Goal: Answer question/provide support: Share knowledge or assist other users

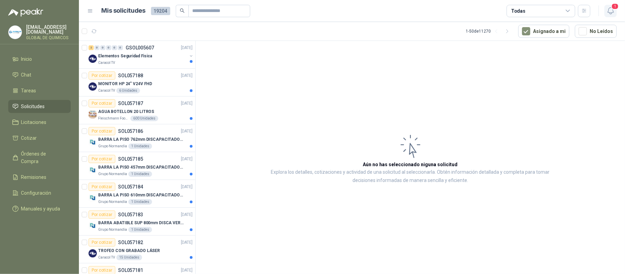
click at [613, 12] on icon "button" at bounding box center [610, 11] width 6 height 7
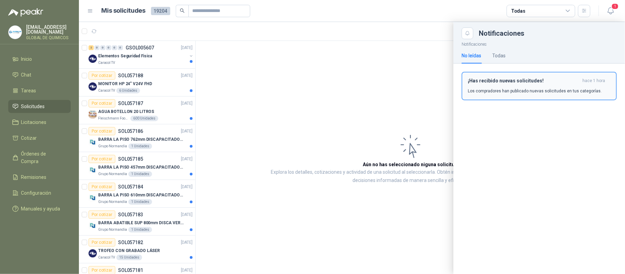
click at [571, 81] on h3 "¡Has recibido nuevas solicitudes!" at bounding box center [523, 81] width 112 height 6
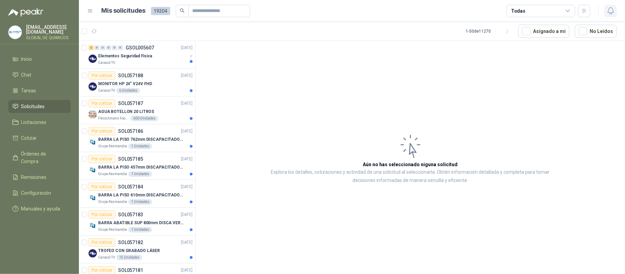
click at [608, 9] on icon "button" at bounding box center [610, 11] width 9 height 9
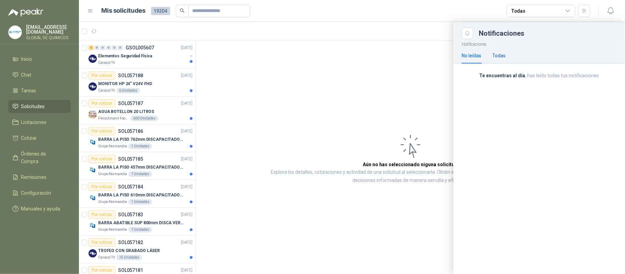
click at [497, 56] on div "Todas" at bounding box center [498, 56] width 13 height 8
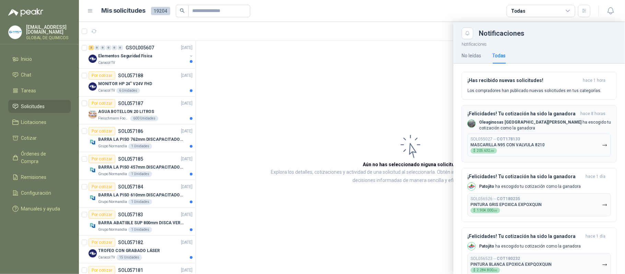
click at [560, 140] on button "SOL055027 → COT178133 MASCARILLA N95 CON VALVULA 8210 $ 205.632 ,00" at bounding box center [538, 144] width 143 height 23
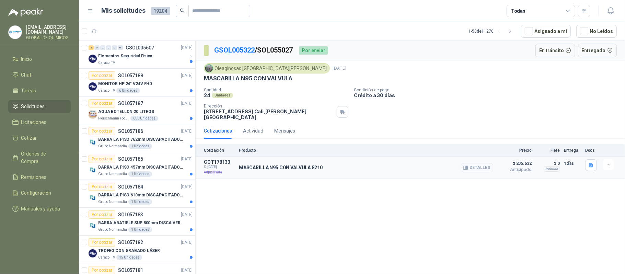
click at [474, 163] on button "Detalles" at bounding box center [477, 167] width 32 height 9
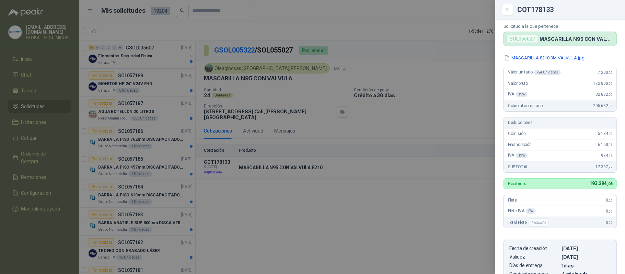
scroll to position [13, 0]
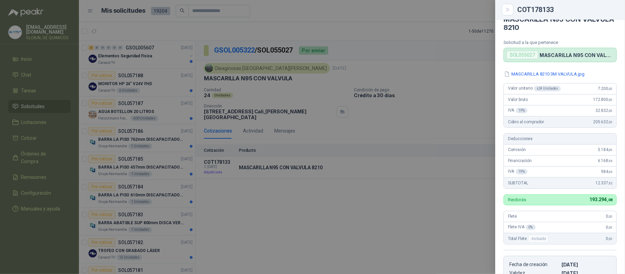
click at [355, 211] on div at bounding box center [312, 137] width 625 height 274
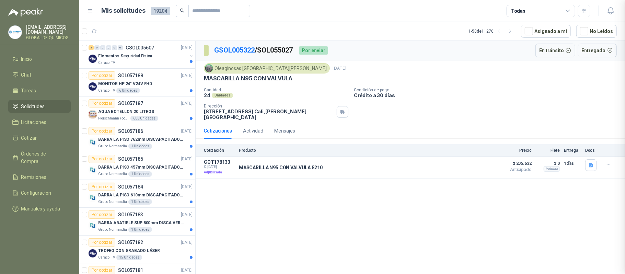
scroll to position [154, 0]
click at [296, 165] on p "MASCARILLA N95 CON VALVULA 8210" at bounding box center [281, 167] width 84 height 5
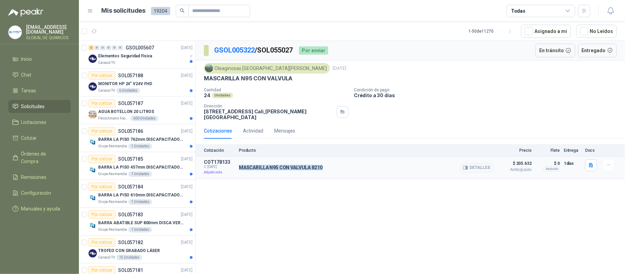
click at [296, 165] on p "MASCARILLA N95 CON VALVULA 8210" at bounding box center [281, 167] width 84 height 5
copy div "MASCARILLA N95 CON VALVULA 8210"
click at [470, 163] on button "Detalles" at bounding box center [477, 167] width 32 height 9
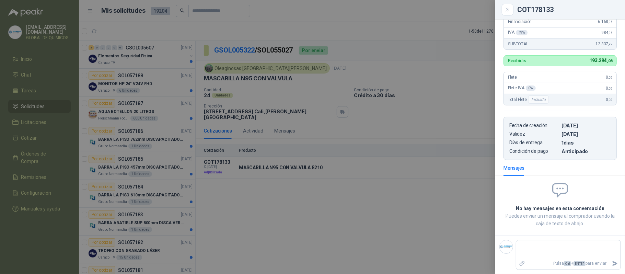
click at [413, 198] on div at bounding box center [312, 137] width 625 height 274
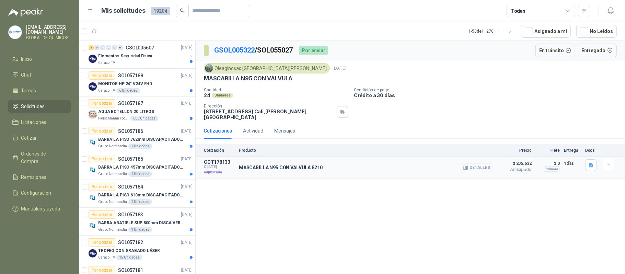
click at [480, 165] on button "Detalles" at bounding box center [477, 167] width 32 height 9
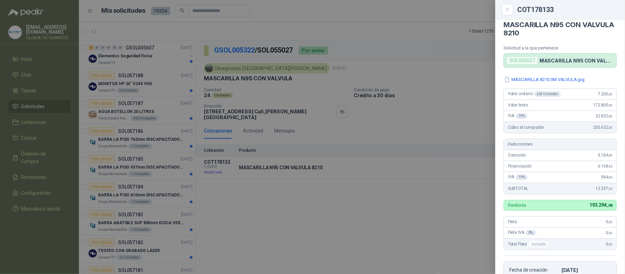
scroll to position [0, 0]
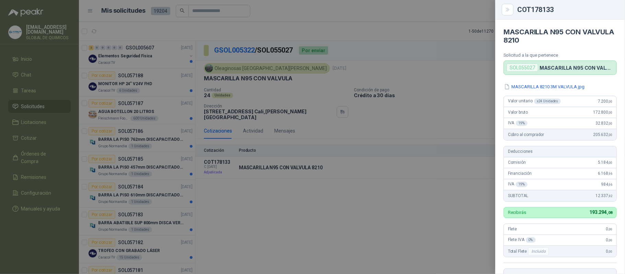
click at [371, 218] on div at bounding box center [312, 137] width 625 height 274
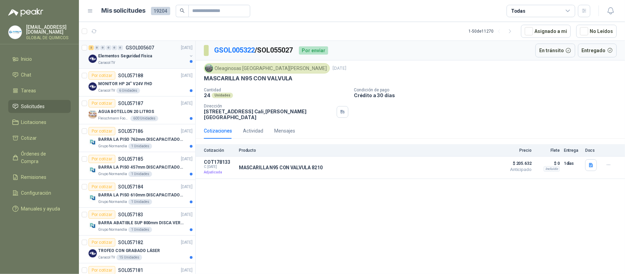
click at [180, 57] on div "Elementos Seguridad Fisica" at bounding box center [142, 56] width 89 height 8
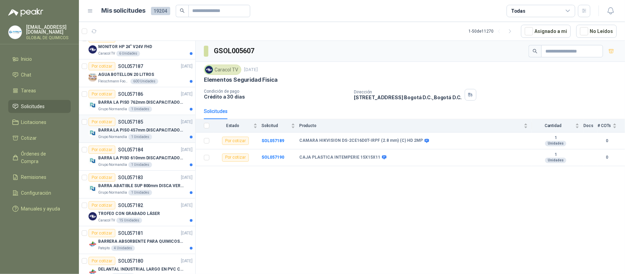
scroll to position [46, 0]
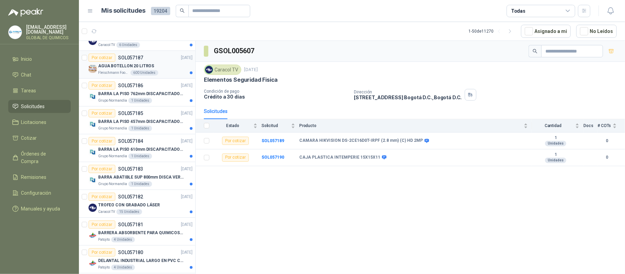
click at [157, 65] on div "AGUA BOTELLON 20 LITROS" at bounding box center [145, 66] width 94 height 8
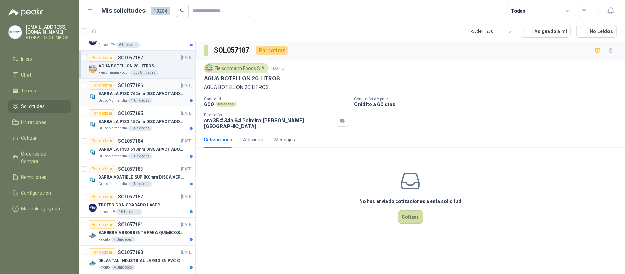
click at [167, 95] on p "BARRA LA PISO 762mm DISCAPACITADOS SOCO" at bounding box center [140, 94] width 85 height 7
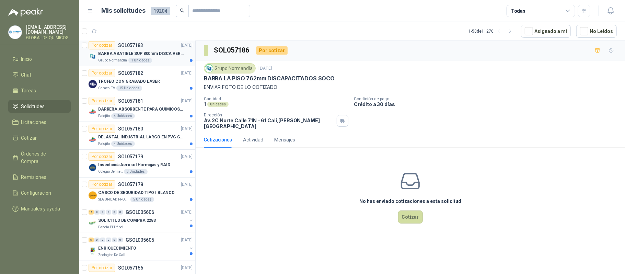
scroll to position [183, 0]
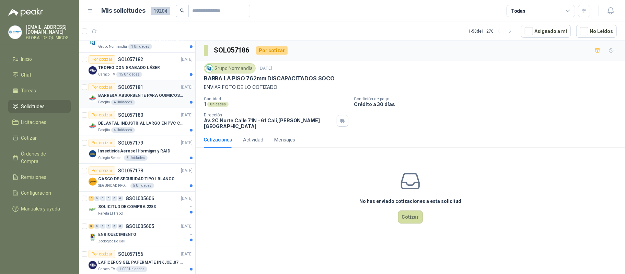
click at [167, 105] on div "Patojito 4 Unidades" at bounding box center [145, 101] width 94 height 5
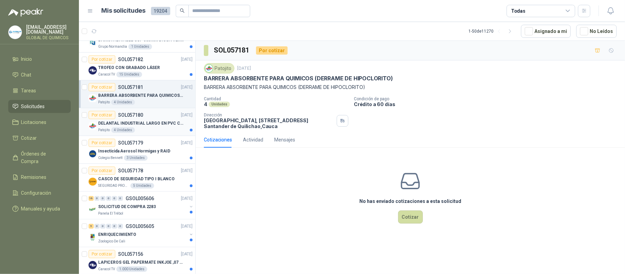
click at [162, 131] on div "Patojito 4 Unidades" at bounding box center [145, 129] width 94 height 5
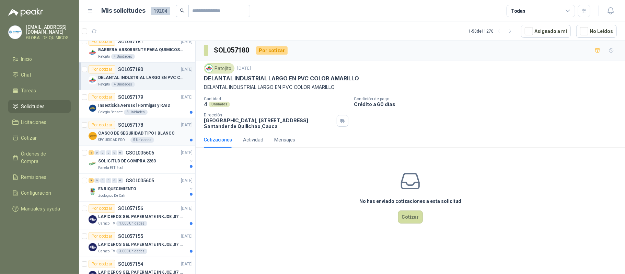
scroll to position [274, 0]
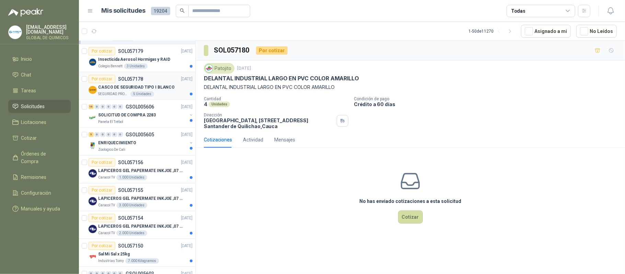
click at [164, 91] on p "CASCO DE SEGURIDAD TIPO I BLANCO" at bounding box center [136, 87] width 76 height 7
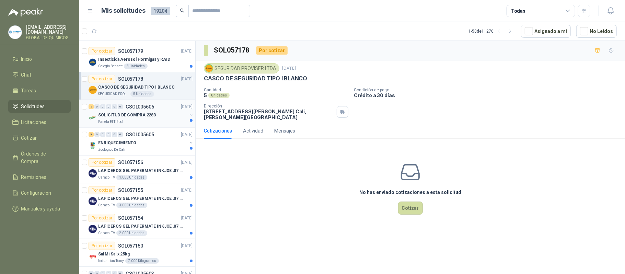
click at [160, 115] on div "SOLICITUD DE COMPRA 2283" at bounding box center [142, 115] width 89 height 8
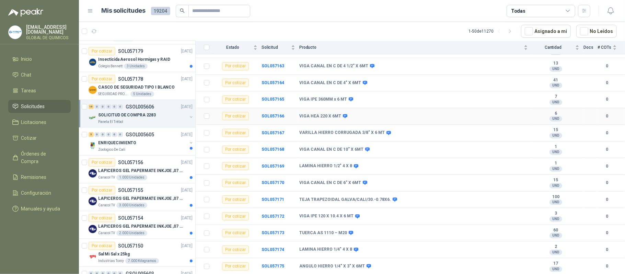
scroll to position [131, 0]
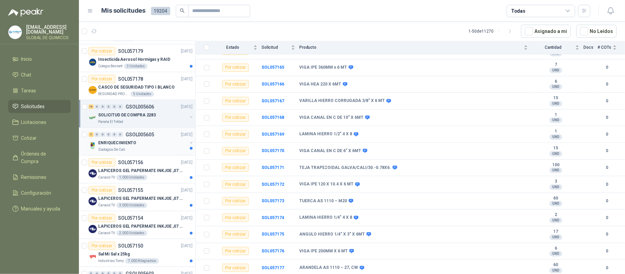
click at [157, 138] on div "5 0 0 0 0 0 GSOL005605 [DATE]" at bounding box center [140, 134] width 105 height 8
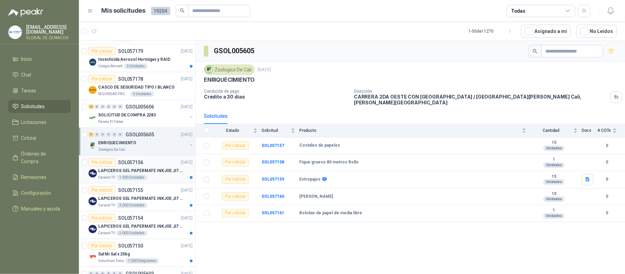
click at [160, 173] on p "LAPICEROS GEL PAPERMATE INKJOE ,07 1 LOGO 1 TINTA" at bounding box center [140, 170] width 85 height 7
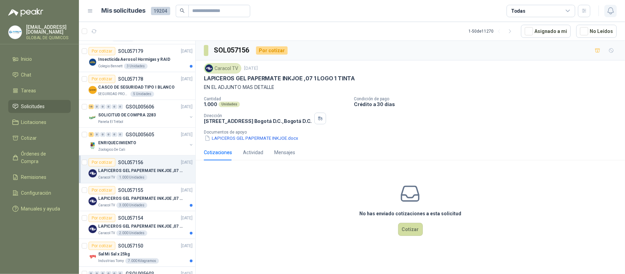
click at [611, 11] on icon "button" at bounding box center [610, 11] width 9 height 9
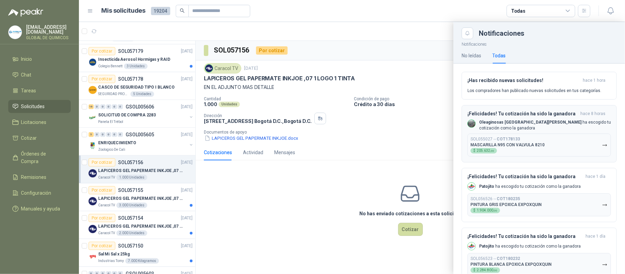
click at [602, 144] on icon "button" at bounding box center [605, 145] width 6 height 6
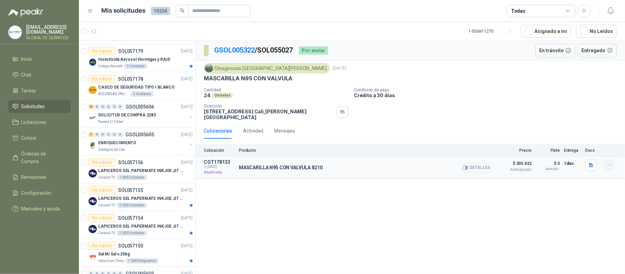
click at [607, 162] on icon "button" at bounding box center [608, 165] width 6 height 6
click at [516, 211] on div "GSOL005322 / SOL055027 Por enviar En tránsito Entregado Oleaginosas [GEOGRAPHIC…" at bounding box center [409, 158] width 429 height 235
click at [481, 163] on button "Detalles" at bounding box center [477, 167] width 32 height 9
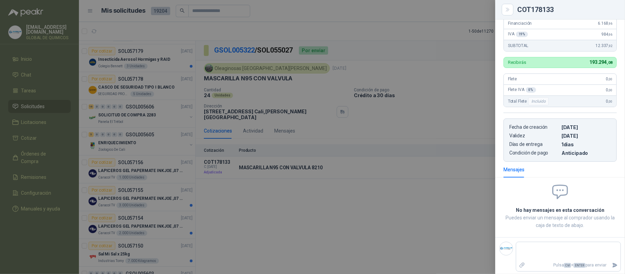
scroll to position [154, 0]
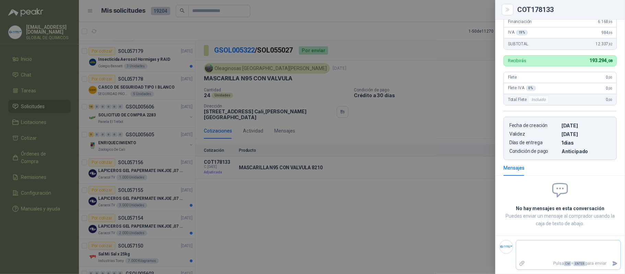
click at [532, 249] on textarea at bounding box center [568, 249] width 104 height 16
type textarea "*"
type textarea "**"
type textarea "***"
type textarea "****"
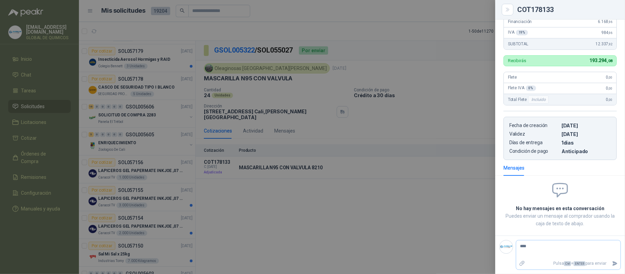
type textarea "*****"
type textarea "******"
type textarea "********"
type textarea "*********"
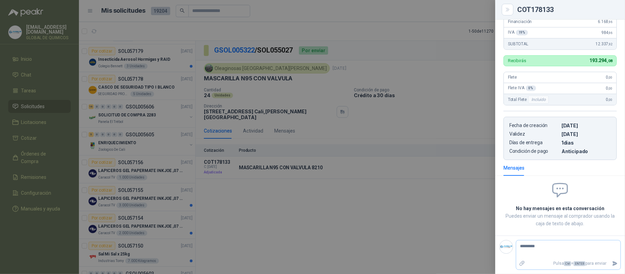
type textarea "**********"
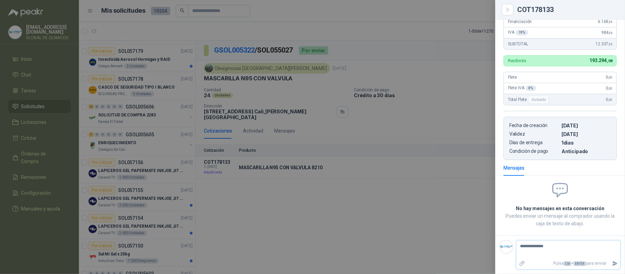
type textarea "**********"
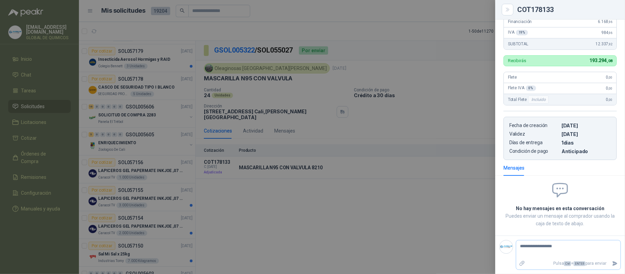
type textarea "**********"
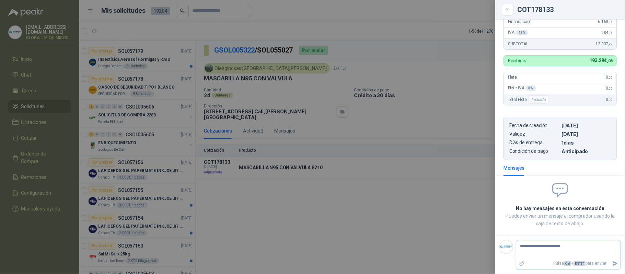
type textarea "**********"
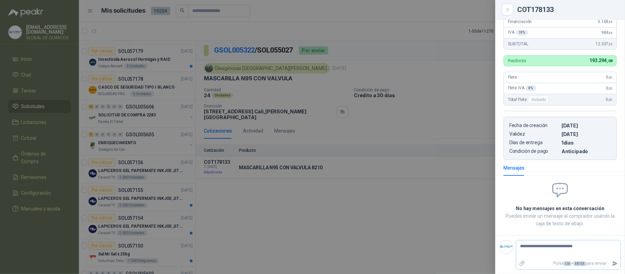
type textarea "**********"
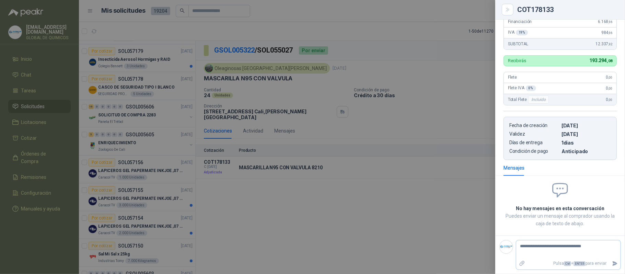
type textarea "**********"
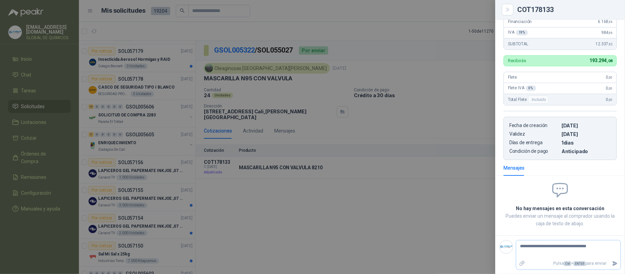
type textarea "**********"
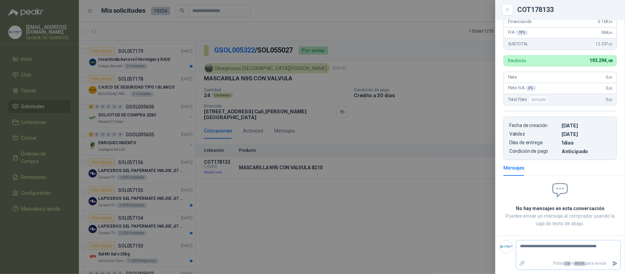
type textarea "**********"
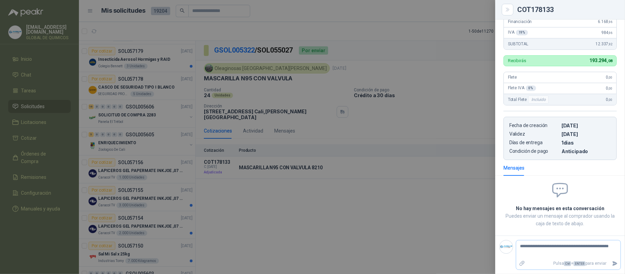
type textarea "**********"
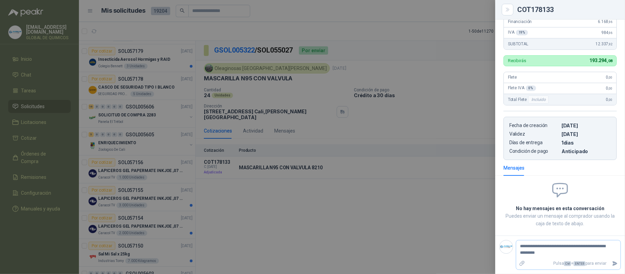
type textarea "**********"
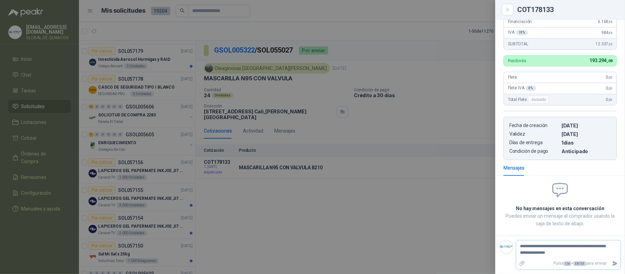
type textarea "**********"
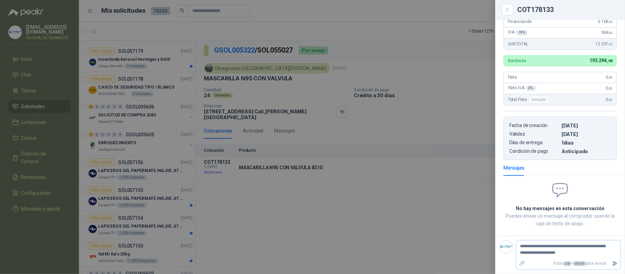
type textarea "**********"
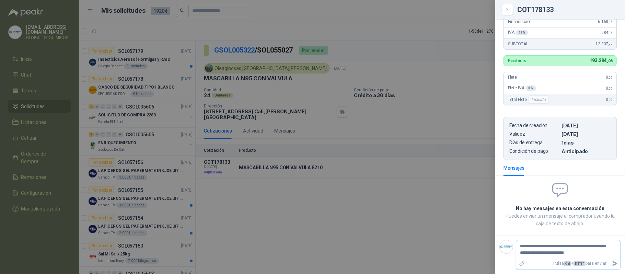
type textarea "**********"
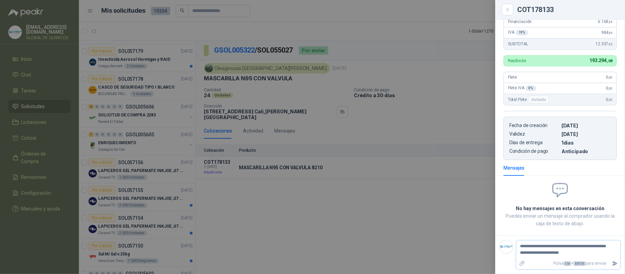
type textarea "**********"
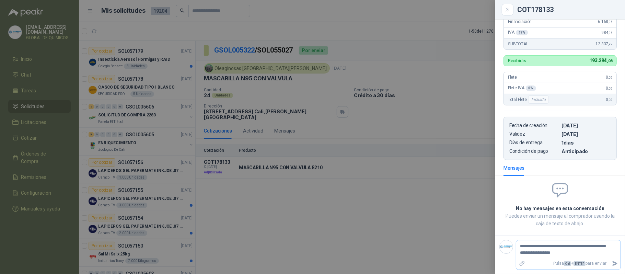
type textarea "**********"
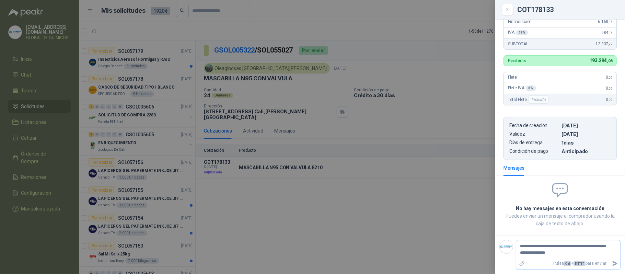
type textarea "**********"
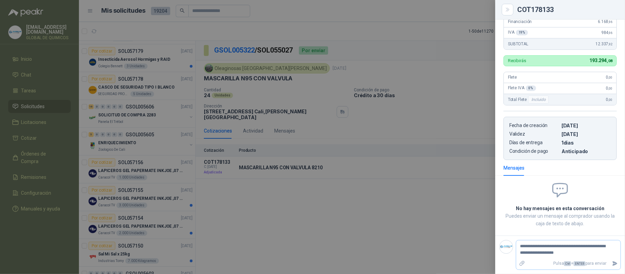
type textarea "**********"
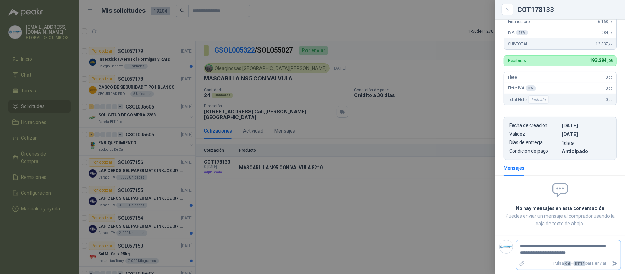
type textarea "**********"
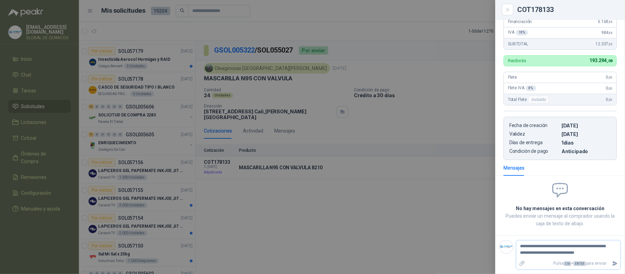
type textarea "**********"
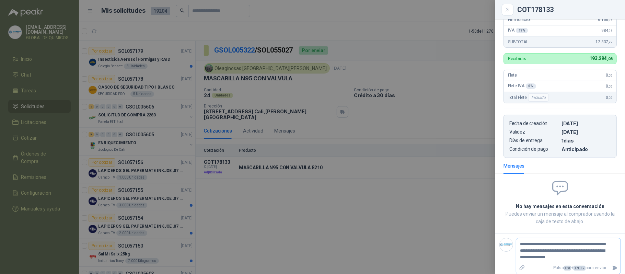
click at [521, 271] on icon "Adjuntar archivos" at bounding box center [522, 267] width 6 height 6
click at [0, 0] on input "file" at bounding box center [0, 0] width 0 height 0
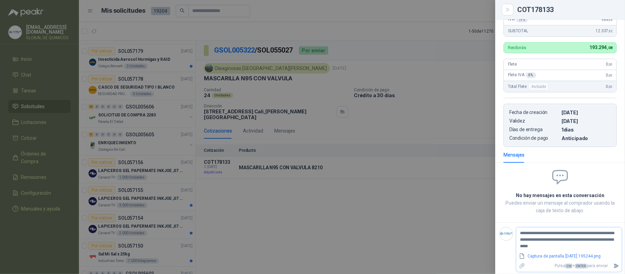
scroll to position [175, 0]
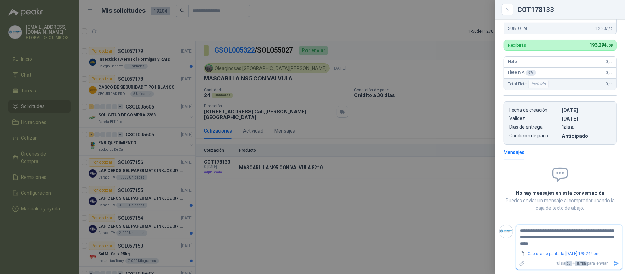
click at [541, 237] on textarea "**********" at bounding box center [569, 237] width 106 height 22
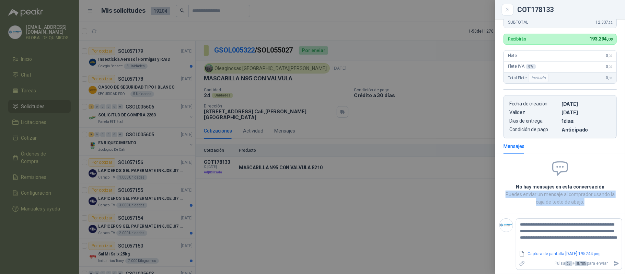
scroll to position [180, 3]
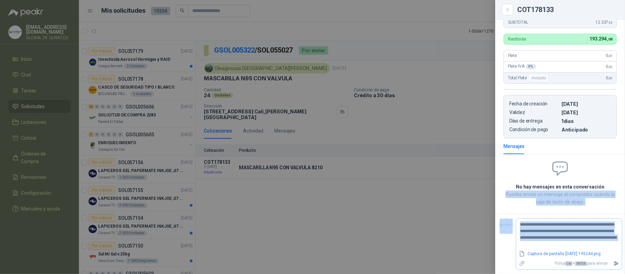
drag, startPoint x: 624, startPoint y: 180, endPoint x: 618, endPoint y: 235, distance: 55.3
click at [624, 217] on div "**********" at bounding box center [560, 147] width 130 height 254
click at [615, 261] on icon "Enviar" at bounding box center [616, 263] width 5 height 4
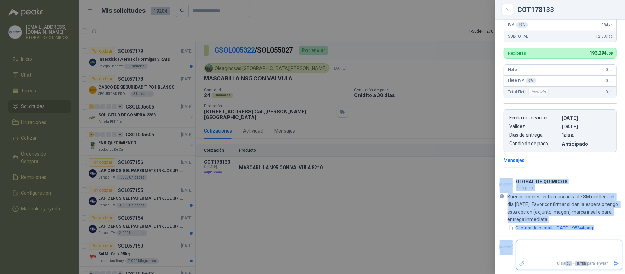
scroll to position [161, 0]
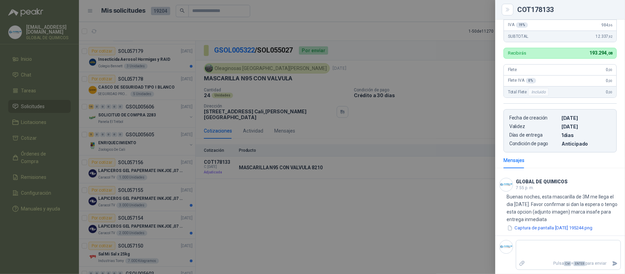
click at [409, 247] on div at bounding box center [312, 137] width 625 height 274
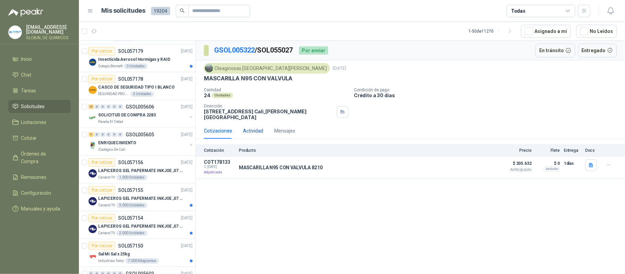
click at [257, 127] on div "Actividad" at bounding box center [253, 131] width 20 height 8
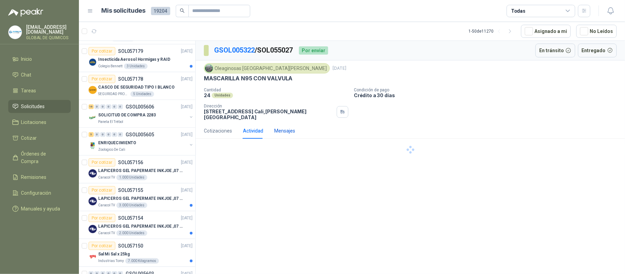
click at [287, 127] on div "Mensajes" at bounding box center [284, 131] width 21 height 8
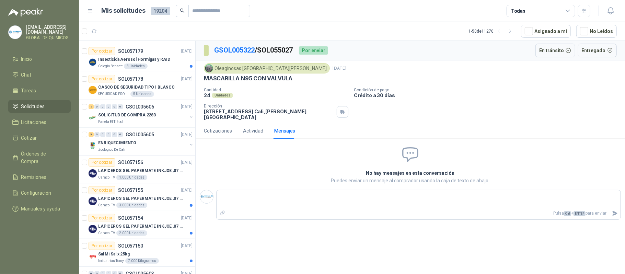
click at [420, 234] on div "GSOL005322 / SOL055027 Por enviar En tránsito Entregado Oleaginosas [GEOGRAPHIC…" at bounding box center [409, 158] width 429 height 235
click at [35, 71] on li "Chat" at bounding box center [39, 75] width 54 height 8
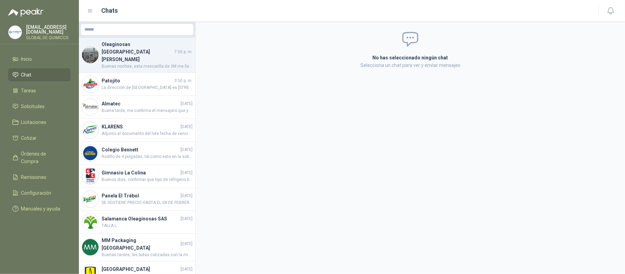
click at [156, 63] on span "Buenas noches, esta mascarilla de 3M me llega el dia [DATE]. Favor confirmar si…" at bounding box center [147, 66] width 91 height 7
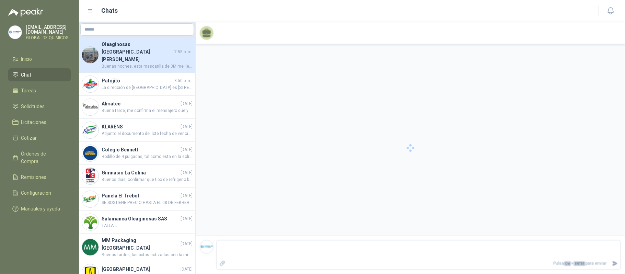
scroll to position [2, 0]
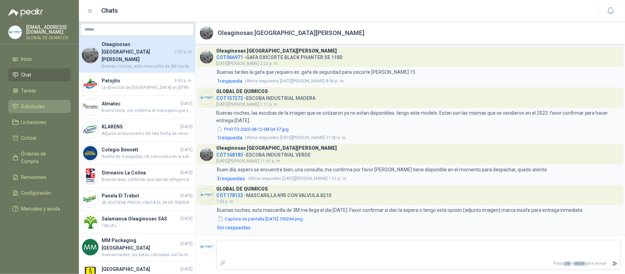
click at [40, 103] on span "Solicitudes" at bounding box center [33, 107] width 24 height 8
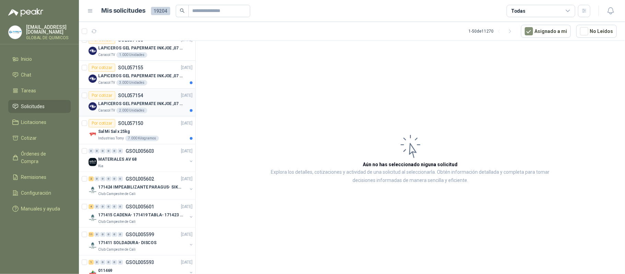
scroll to position [412, 0]
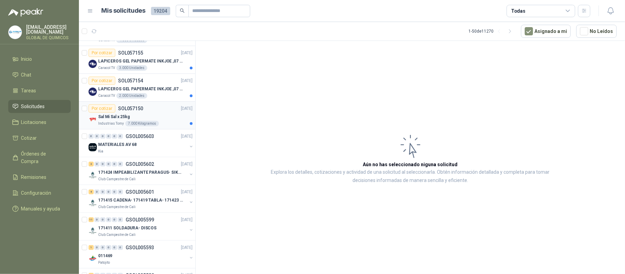
click at [180, 119] on div "Sal Mi Sal x 25kg" at bounding box center [145, 116] width 94 height 8
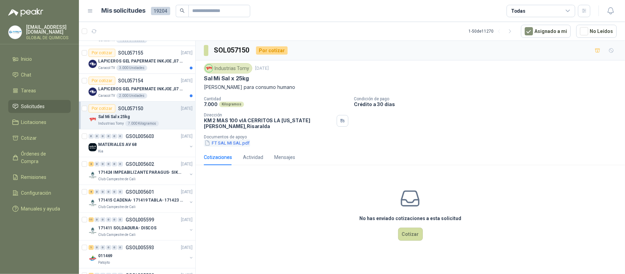
click at [236, 146] on button "FT SAL MI SAL.pdf" at bounding box center [227, 142] width 46 height 7
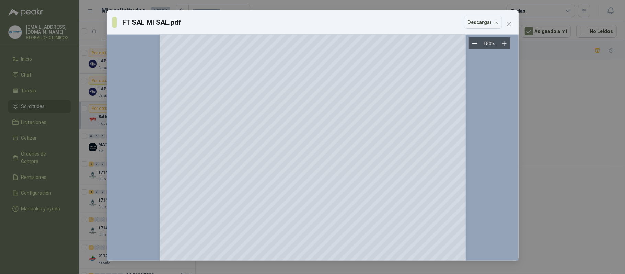
scroll to position [1094, 0]
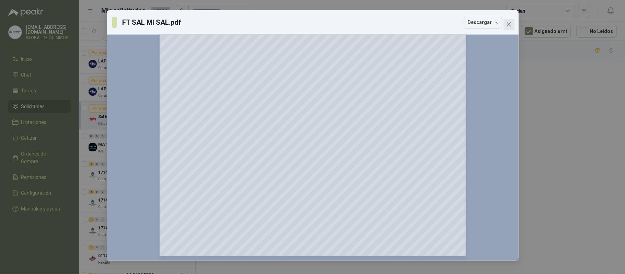
click at [512, 28] on button "Close" at bounding box center [508, 24] width 11 height 11
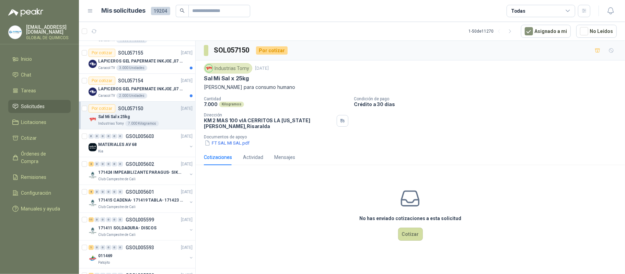
click at [222, 80] on p "Sal Mi Sal x 25kg" at bounding box center [226, 78] width 45 height 7
click at [225, 80] on p "Sal Mi Sal x 25kg" at bounding box center [226, 78] width 45 height 7
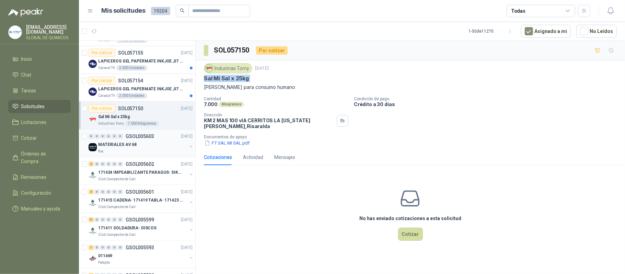
click at [188, 146] on button "button" at bounding box center [190, 146] width 5 height 5
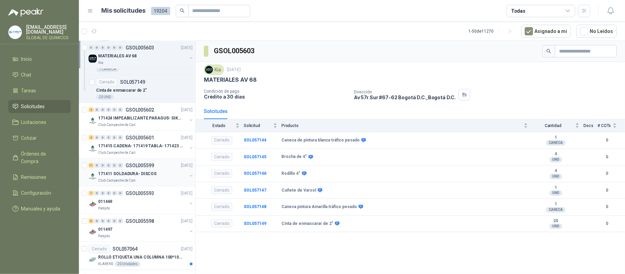
scroll to position [640, 0]
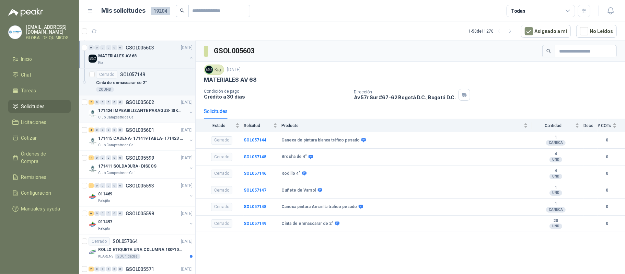
click at [184, 111] on div "171424 IMPEABILIZANTE PARAGUS- SIKALASTIC Club Campestre de Cali" at bounding box center [140, 113] width 105 height 14
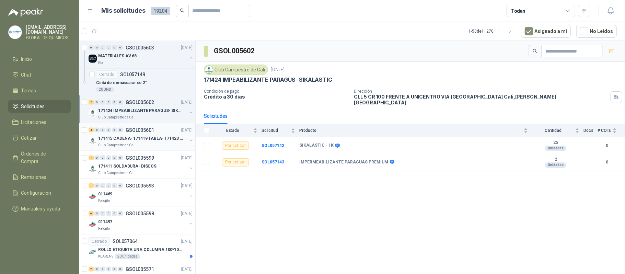
click at [188, 143] on button "button" at bounding box center [190, 140] width 5 height 5
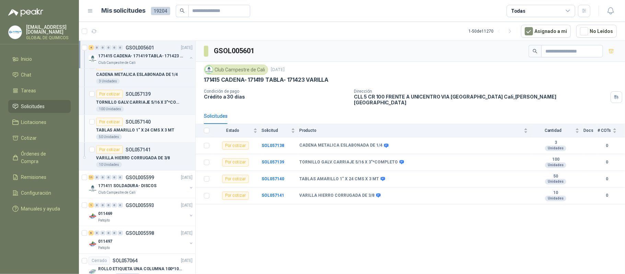
scroll to position [777, 0]
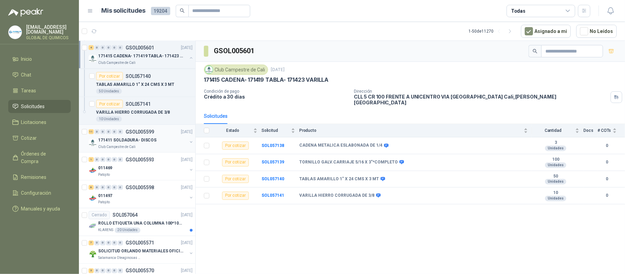
click at [188, 144] on button "button" at bounding box center [190, 141] width 5 height 5
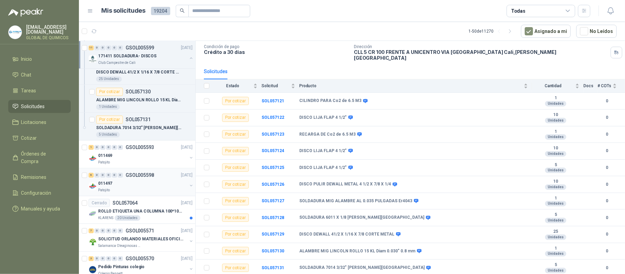
scroll to position [1143, 0]
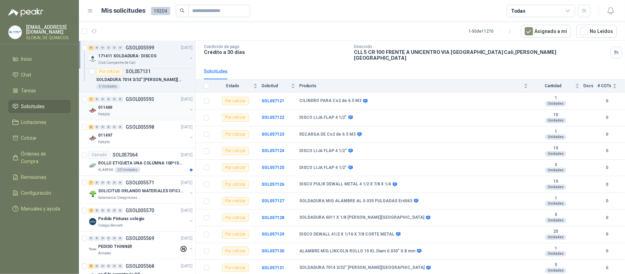
click at [173, 117] on div "Patojito" at bounding box center [142, 113] width 89 height 5
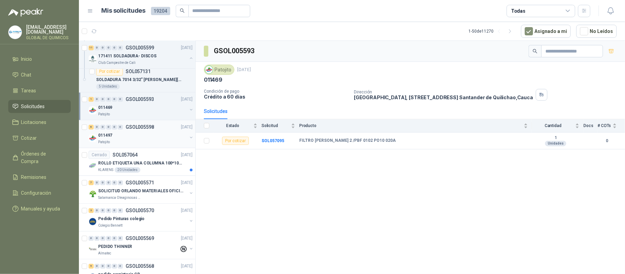
click at [176, 139] on div "011497" at bounding box center [142, 135] width 89 height 8
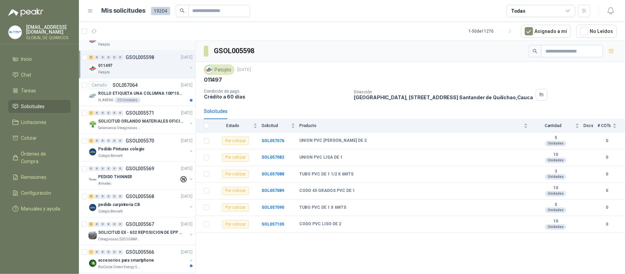
scroll to position [1235, 0]
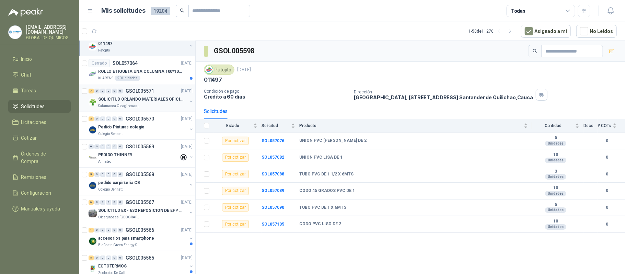
click at [181, 103] on p "SOLICITUD ORLANDO MATERIALES OFICINA - CALI" at bounding box center [140, 99] width 85 height 7
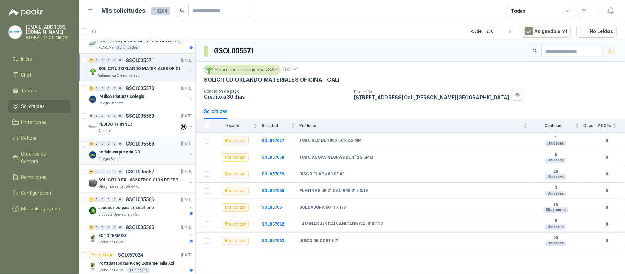
scroll to position [1280, 0]
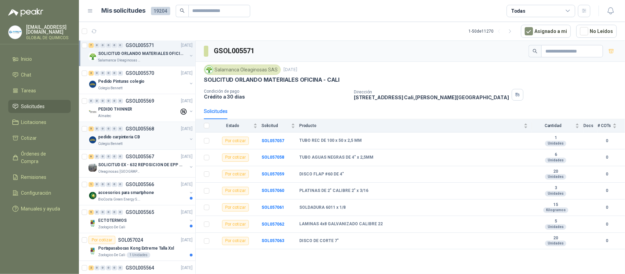
click at [176, 141] on div "pedido carpinteria CB" at bounding box center [142, 137] width 89 height 8
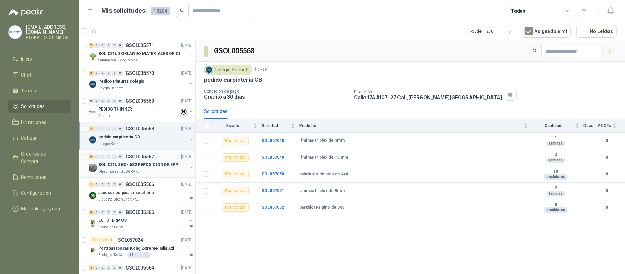
click at [163, 168] on p "SOLICITUD EX - 632 REPOSICION DE EPP #2" at bounding box center [140, 165] width 85 height 7
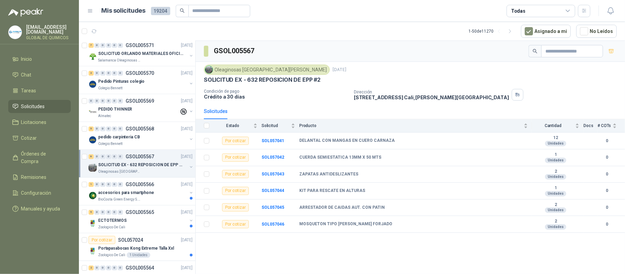
scroll to position [1326, 0]
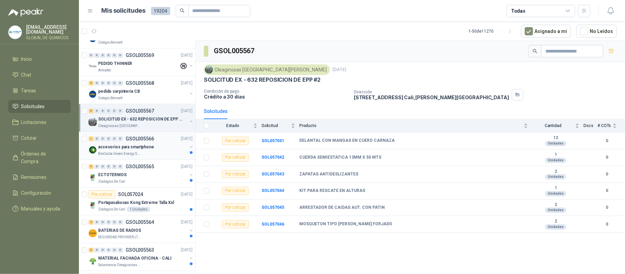
click at [157, 151] on div "accesorios para smartphone" at bounding box center [142, 147] width 89 height 8
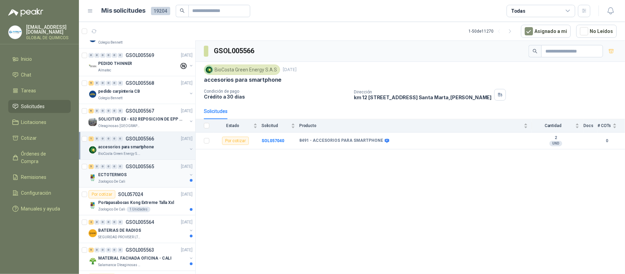
click at [155, 184] on div "Zoologico De Cali" at bounding box center [142, 181] width 89 height 5
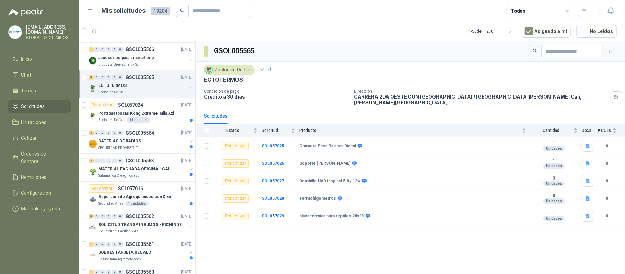
scroll to position [1417, 0]
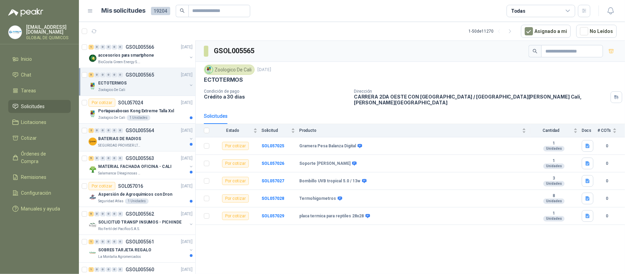
click at [162, 143] on div "BATERIAS DE RADIOS" at bounding box center [142, 138] width 89 height 8
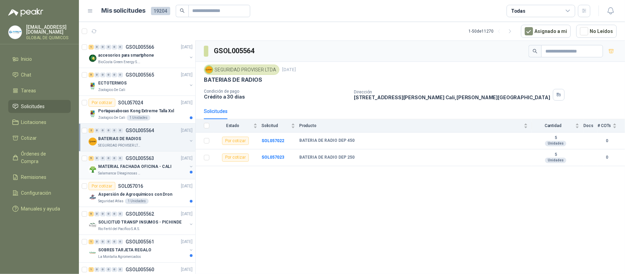
click at [158, 162] on div "5 0 0 0 0 0 GSOL005563 [DATE]" at bounding box center [140, 158] width 105 height 8
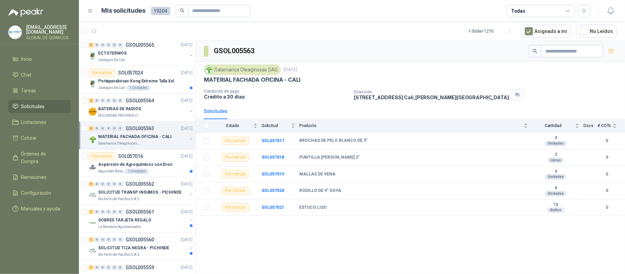
scroll to position [1463, 0]
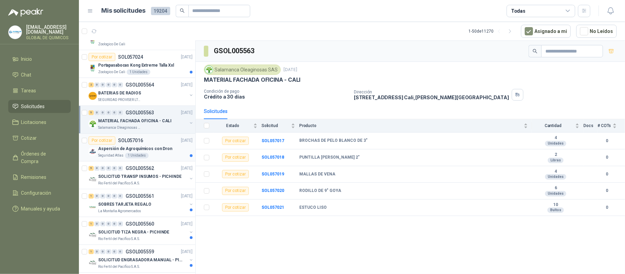
click at [157, 152] on p "Aspersión de Agroquímicos con Dron" at bounding box center [135, 148] width 74 height 7
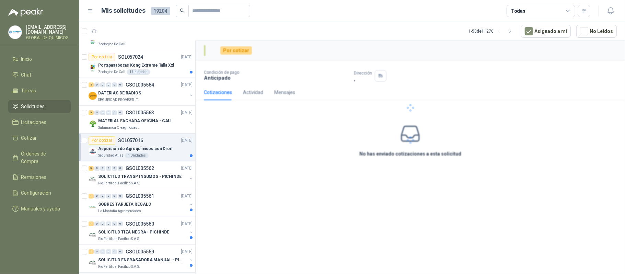
scroll to position [1509, 0]
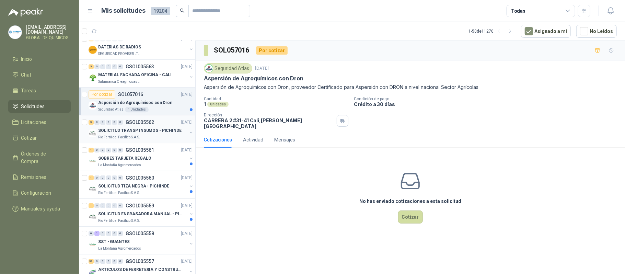
click at [162, 134] on p "SOLICITUD TRANSP INSUMOS - PICHINDE" at bounding box center [139, 130] width 83 height 7
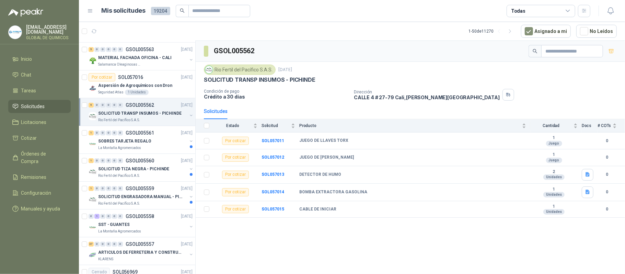
scroll to position [1555, 0]
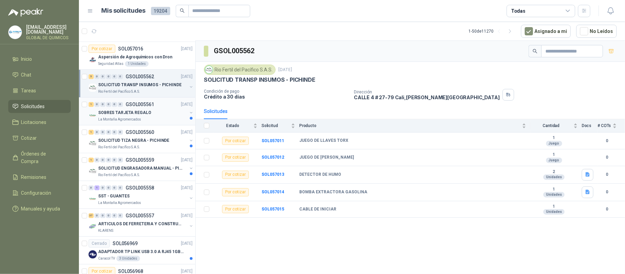
click at [168, 116] on div "SOBRES TARJETA REGALO" at bounding box center [142, 112] width 89 height 8
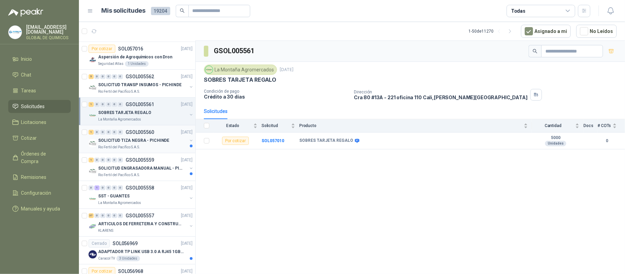
click at [162, 150] on div "Rio Fertil del Pacífico S.A.S." at bounding box center [142, 146] width 89 height 5
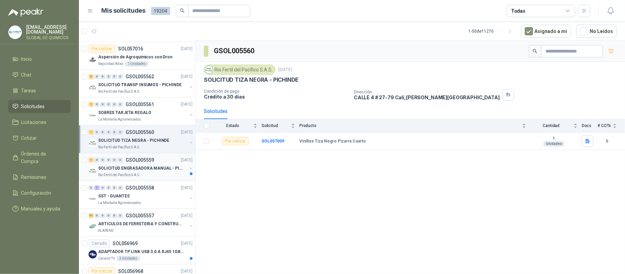
click at [163, 178] on div "Rio Fertil del Pacífico S.A.S." at bounding box center [142, 174] width 89 height 5
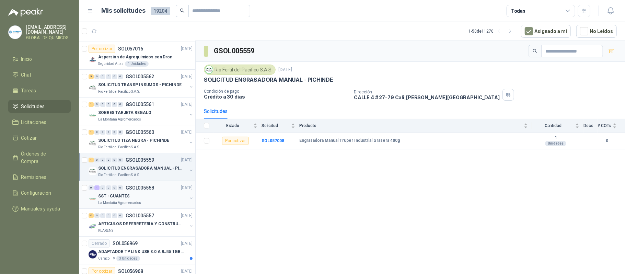
click at [163, 192] on div "0 1 0 0 0 0 GSOL005558 [DATE]" at bounding box center [140, 187] width 105 height 8
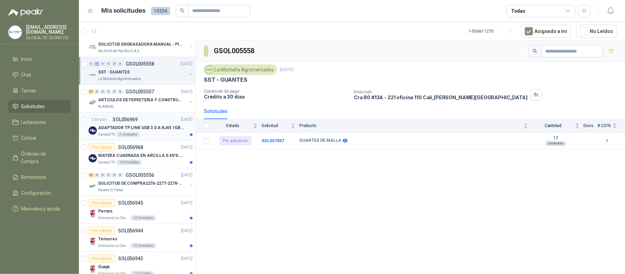
scroll to position [1692, 0]
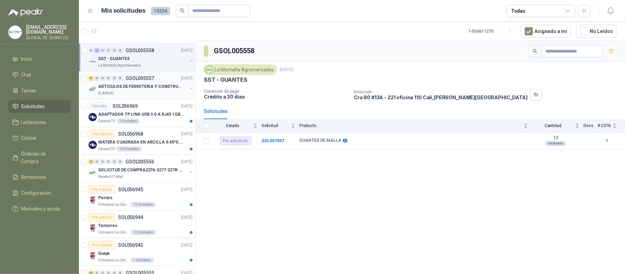
click at [175, 90] on p "ARTICULOS DE FERRETERIA Y CONSTRUCCION EN GENERAL" at bounding box center [140, 86] width 85 height 7
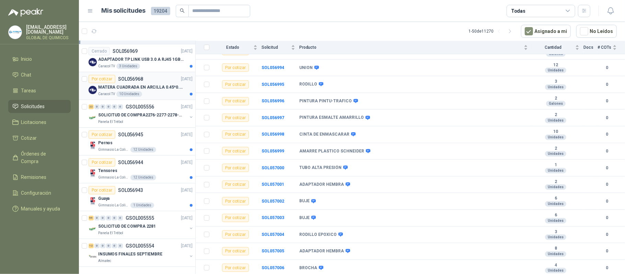
scroll to position [1760, 0]
click at [188, 114] on div at bounding box center [190, 117] width 5 height 7
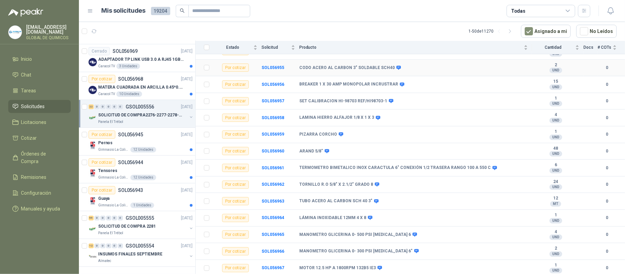
scroll to position [234, 0]
click at [184, 222] on div "SOLICITUD DE COMPRA 2281 Panela El Trébol" at bounding box center [140, 229] width 105 height 14
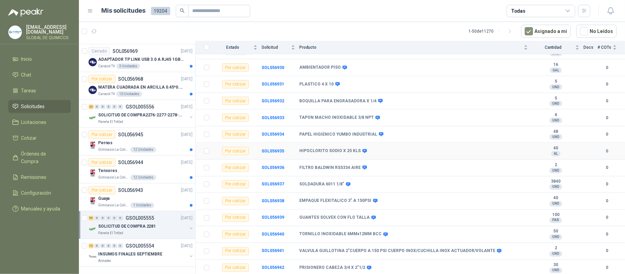
scroll to position [833, 0]
click at [349, 216] on b "GUANTES SOLVEX CON FLO TALLA" at bounding box center [334, 217] width 70 height 5
click at [277, 215] on b "SOL056939" at bounding box center [272, 217] width 23 height 5
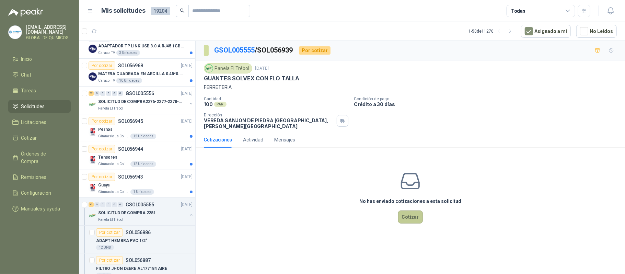
click at [401, 210] on button "Cotizar" at bounding box center [410, 216] width 25 height 13
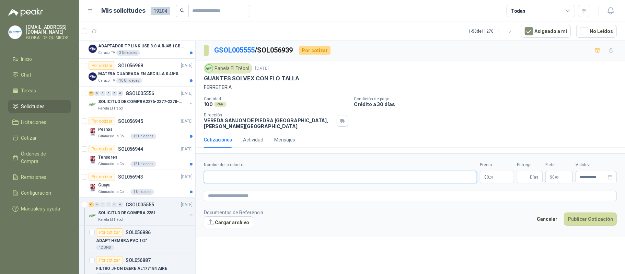
click at [280, 177] on input "Nombre del producto" at bounding box center [340, 177] width 273 height 12
click at [278, 176] on input "*" at bounding box center [340, 177] width 273 height 12
paste input "**********"
click at [233, 216] on button "Cargar archivo" at bounding box center [228, 222] width 49 height 12
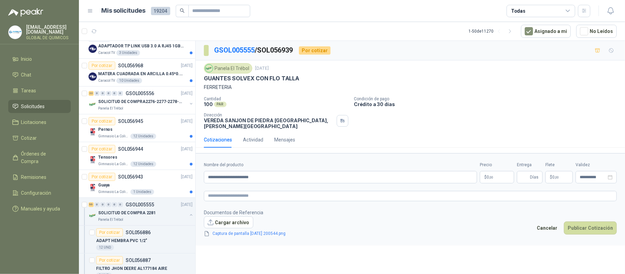
click at [485, 172] on p "$ 0 ,00" at bounding box center [496, 177] width 34 height 12
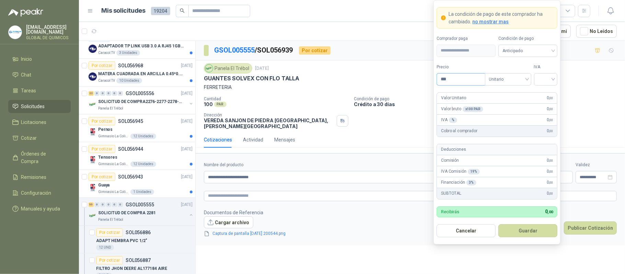
click at [454, 79] on input "***" at bounding box center [461, 79] width 48 height 12
click at [541, 77] on input "search" at bounding box center [545, 78] width 15 height 10
click at [544, 89] on div "19%" at bounding box center [545, 93] width 13 height 8
click at [525, 226] on button "Guardar" at bounding box center [527, 230] width 59 height 13
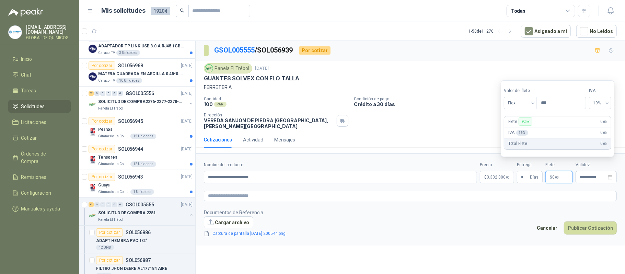
click at [556, 175] on span ",00" at bounding box center [556, 177] width 4 height 4
click at [518, 106] on span "Flex" at bounding box center [520, 103] width 25 height 10
click at [514, 127] on div "Incluido" at bounding box center [521, 128] width 24 height 8
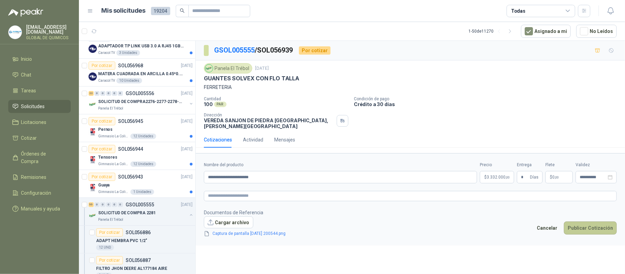
click at [581, 221] on button "Publicar Cotización" at bounding box center [589, 227] width 53 height 13
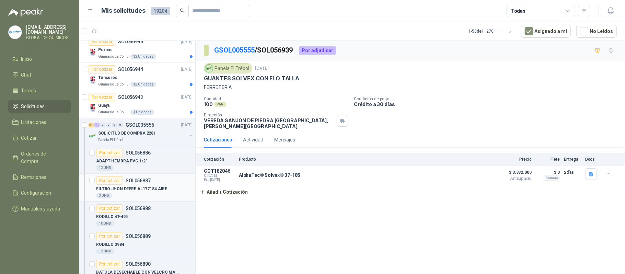
scroll to position [1851, 0]
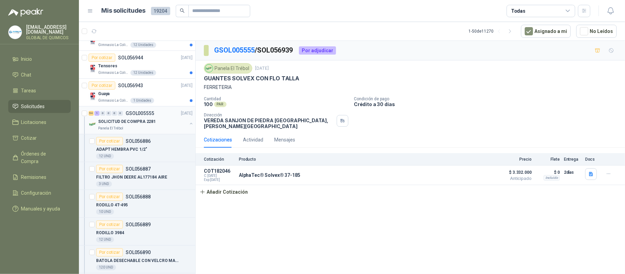
click at [174, 126] on div "SOLICITUD DE COMPRA 2281" at bounding box center [142, 121] width 89 height 8
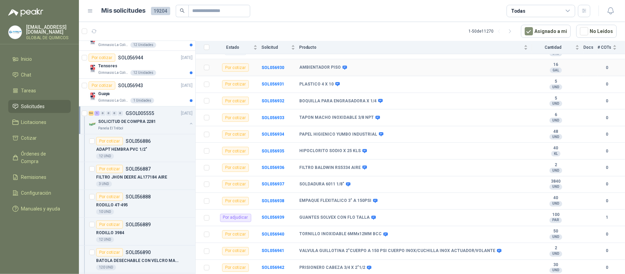
scroll to position [833, 0]
click at [188, 126] on button "button" at bounding box center [190, 123] width 5 height 5
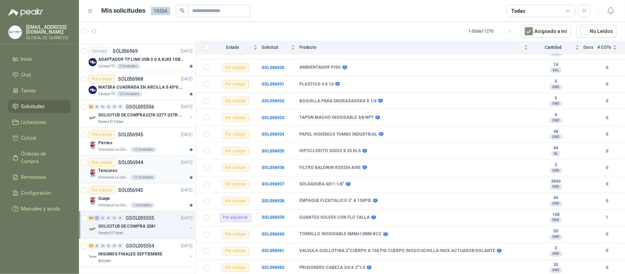
scroll to position [3, 0]
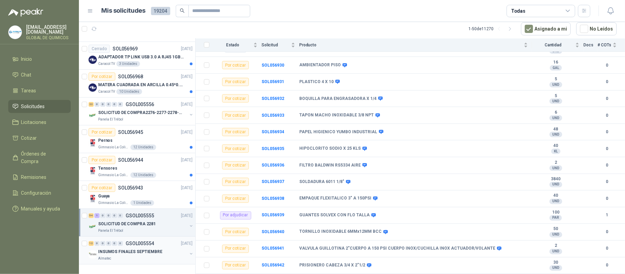
click at [182, 250] on div "INSUMOS FINALES SEPTIEMBRE Almatec" at bounding box center [140, 254] width 105 height 14
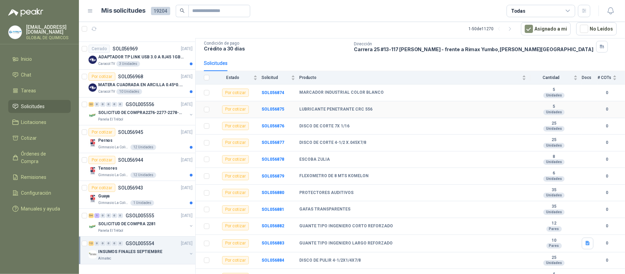
scroll to position [63, 0]
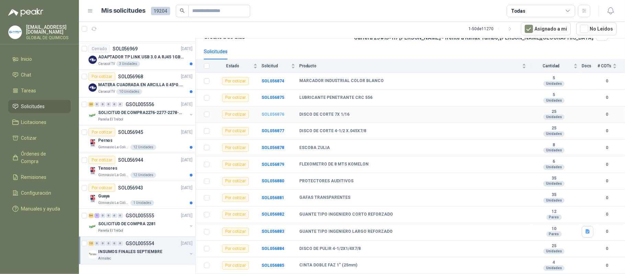
click at [274, 112] on b "SOL056876" at bounding box center [272, 114] width 23 height 5
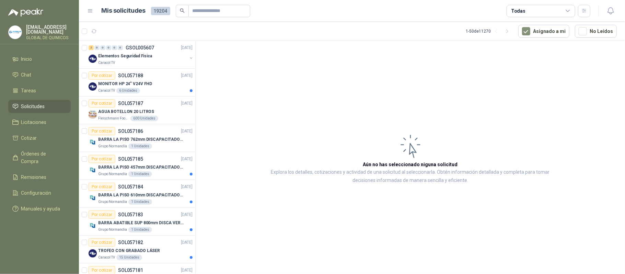
click at [552, 10] on div "Todas" at bounding box center [540, 11] width 69 height 12
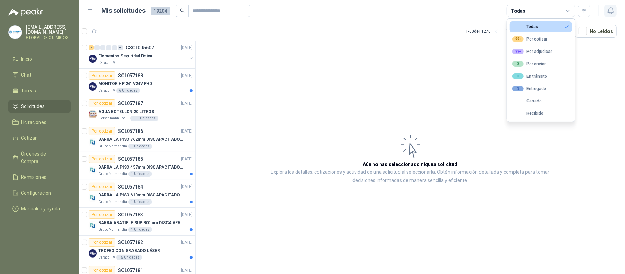
click at [610, 10] on icon "button" at bounding box center [610, 11] width 9 height 9
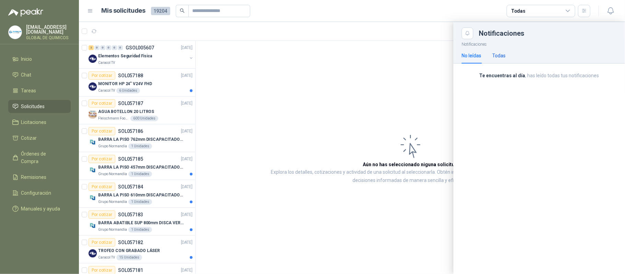
click at [503, 53] on div "Todas" at bounding box center [498, 56] width 13 height 8
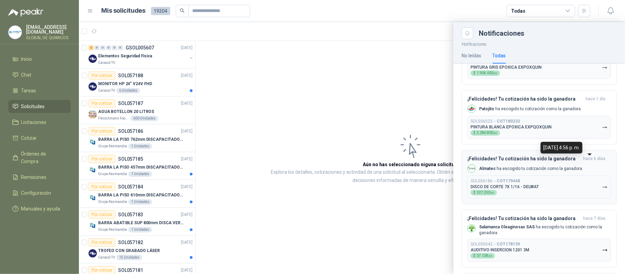
scroll to position [183, 0]
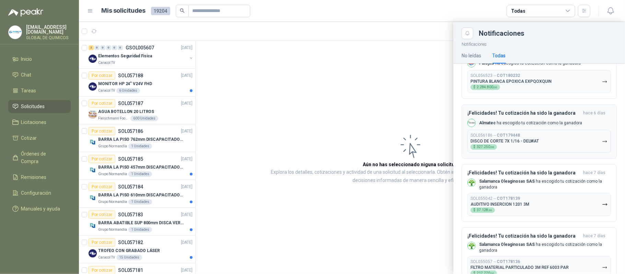
click at [602, 144] on icon "button" at bounding box center [605, 142] width 6 height 6
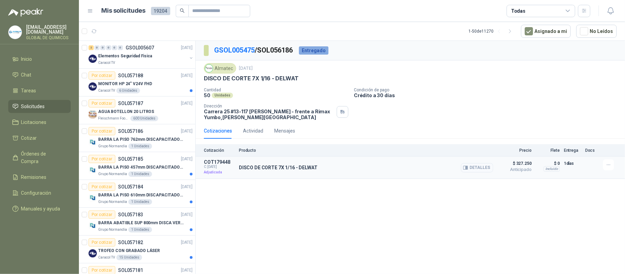
click at [476, 169] on button "Detalles" at bounding box center [477, 167] width 32 height 9
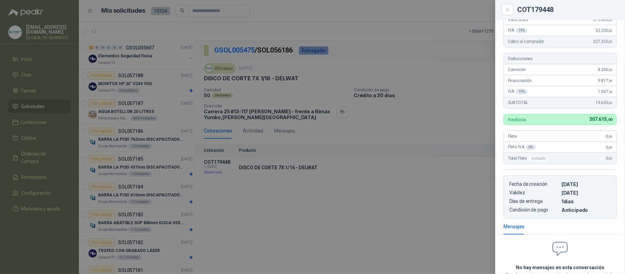
scroll to position [51, 0]
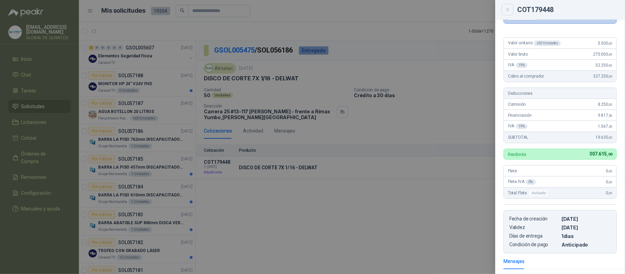
click at [507, 7] on icon "Close" at bounding box center [507, 10] width 6 height 6
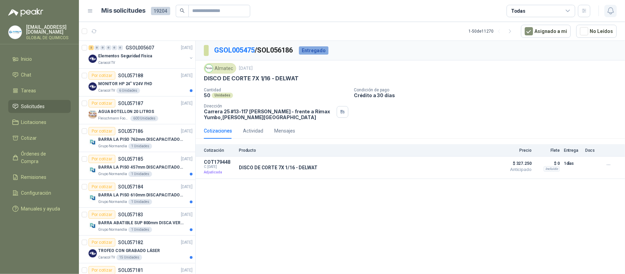
click at [605, 12] on button "button" at bounding box center [610, 11] width 12 height 12
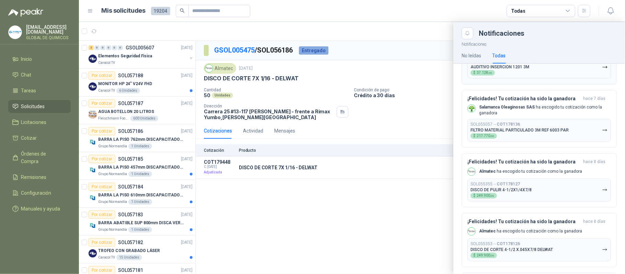
scroll to position [366, 0]
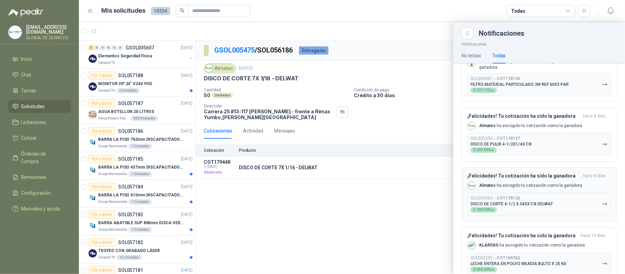
click at [546, 206] on p "DISCO DE CORTE 4-1/2 X.045X7/8 DELWAT" at bounding box center [511, 203] width 82 height 5
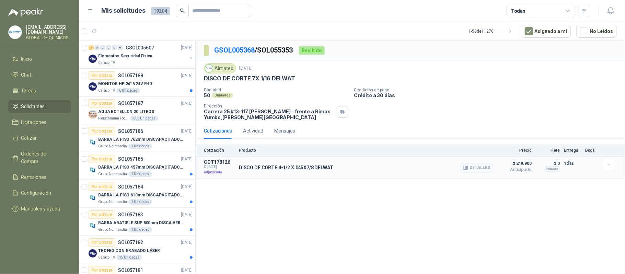
click at [478, 165] on button "Detalles" at bounding box center [477, 167] width 32 height 9
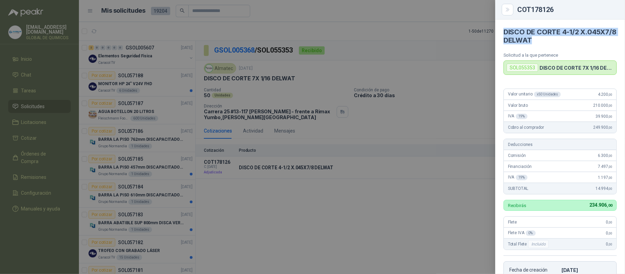
drag, startPoint x: 502, startPoint y: 33, endPoint x: 572, endPoint y: 42, distance: 70.5
click at [572, 42] on article "DISCO DE CORTE 4-1/2 X.045X7/8 DELWAT Solicitud a la que pertenece SOL055353 DI…" at bounding box center [560, 47] width 130 height 55
copy h4 "DISCO DE CORTE 4-1/2 X.045X7/8 DELWAT"
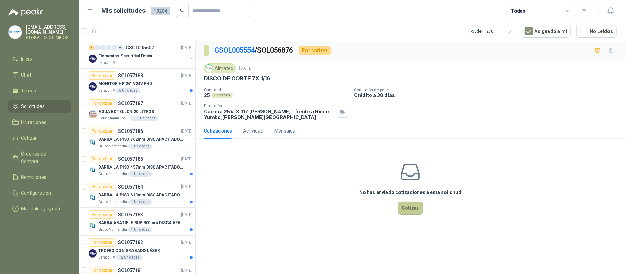
click at [413, 207] on button "Cotizar" at bounding box center [410, 207] width 25 height 13
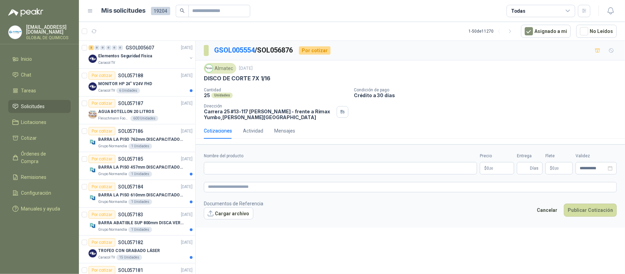
click at [235, 77] on p "DISCO DE CORTE 7X 1/16" at bounding box center [237, 78] width 67 height 7
click at [223, 171] on input "Nombre del producto" at bounding box center [340, 168] width 273 height 12
click at [290, 172] on input "*" at bounding box center [340, 168] width 273 height 12
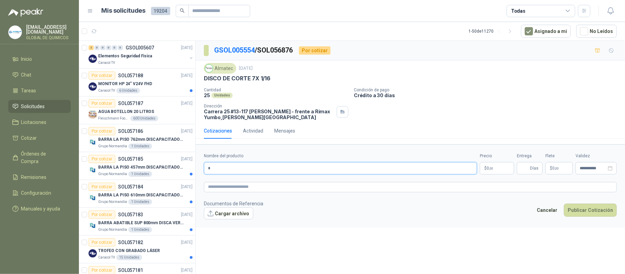
click at [290, 172] on input "*" at bounding box center [340, 168] width 273 height 12
paste input "**********"
click at [230, 80] on p "DISCO DE CORTE 7X 1/16" at bounding box center [237, 78] width 67 height 7
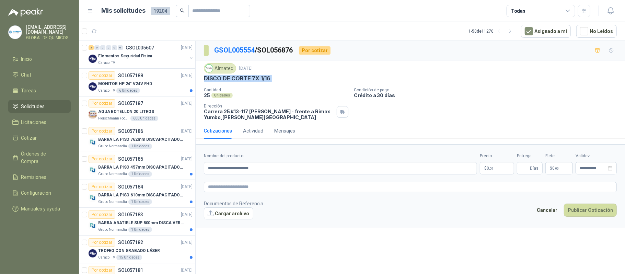
click at [230, 80] on p "DISCO DE CORTE 7X 1/16" at bounding box center [237, 78] width 67 height 7
copy p "DISCO DE CORTE 7X 1/16"
click at [212, 171] on input "**********" at bounding box center [340, 168] width 273 height 12
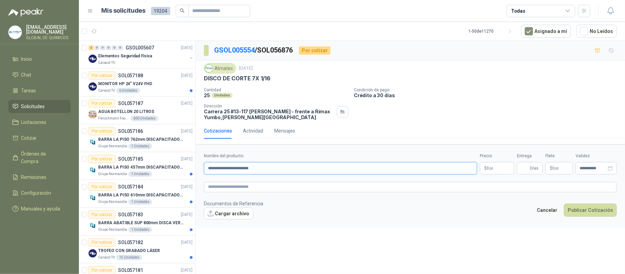
paste input "text"
type input "**********"
click at [492, 169] on body "globaldequimicos@gmail.com GLOBAL DE QUIMICOS Inicio Chat Tareas Solicitudes Li…" at bounding box center [312, 137] width 625 height 274
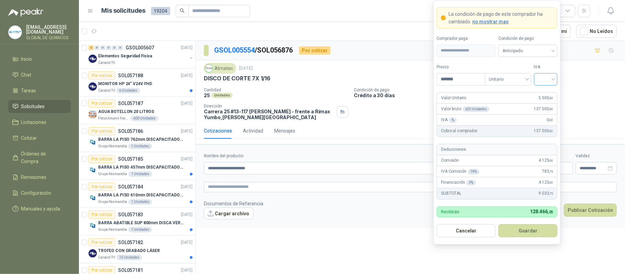
click at [535, 81] on div at bounding box center [546, 79] width 24 height 12
type input "*******"
click at [540, 94] on div "19%" at bounding box center [545, 93] width 13 height 8
click at [532, 228] on button "Guardar" at bounding box center [527, 230] width 59 height 13
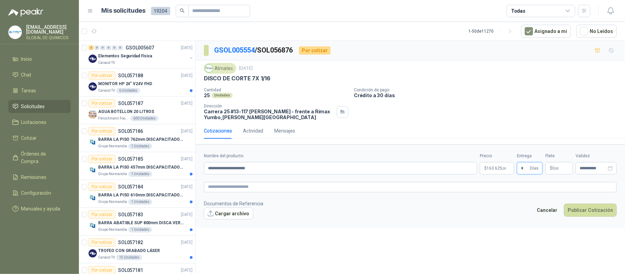
type input "*"
click at [551, 168] on span "$" at bounding box center [550, 168] width 2 height 4
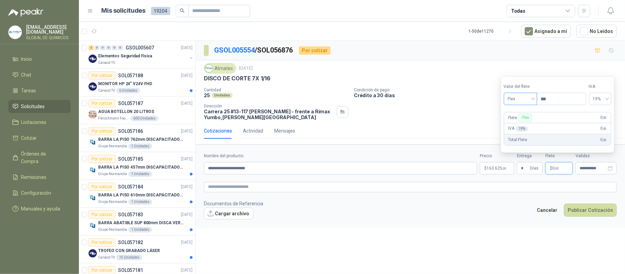
click at [517, 102] on span "Flex" at bounding box center [520, 99] width 25 height 10
click at [520, 125] on div "Incluido" at bounding box center [521, 124] width 24 height 8
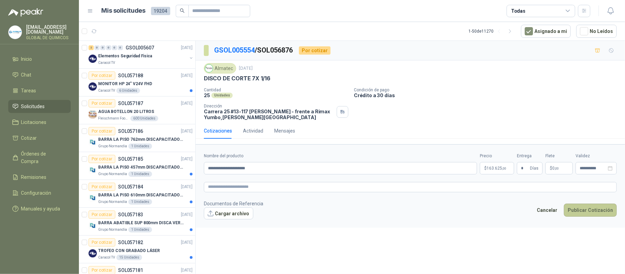
click at [587, 215] on button "Publicar Cotización" at bounding box center [589, 209] width 53 height 13
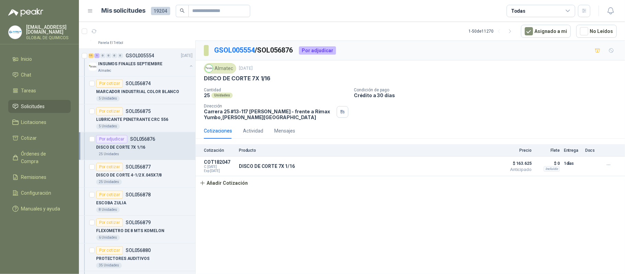
scroll to position [1364, 0]
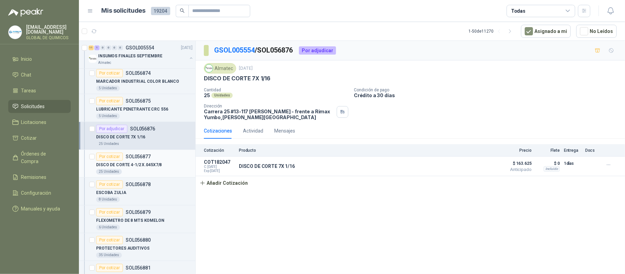
click at [161, 174] on div "25 Unidades" at bounding box center [144, 171] width 96 height 5
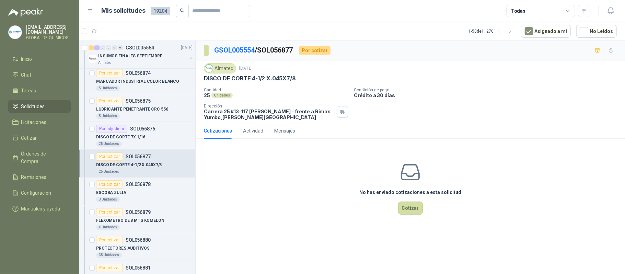
click at [246, 77] on p "DISCO DE CORTE 4-1/2 X.045X7/8" at bounding box center [250, 78] width 92 height 7
copy p "DISCO DE CORTE 4-1/2 X.045X7/8"
click at [412, 211] on button "Cotizar" at bounding box center [410, 207] width 25 height 13
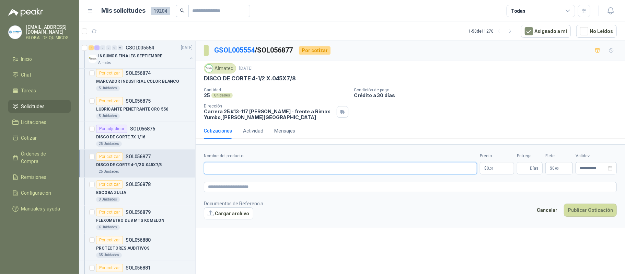
click at [270, 166] on input "Nombre del producto" at bounding box center [340, 168] width 273 height 12
drag, startPoint x: 270, startPoint y: 166, endPoint x: 251, endPoint y: 169, distance: 18.8
click at [251, 169] on input "*" at bounding box center [340, 168] width 273 height 12
paste input "**********"
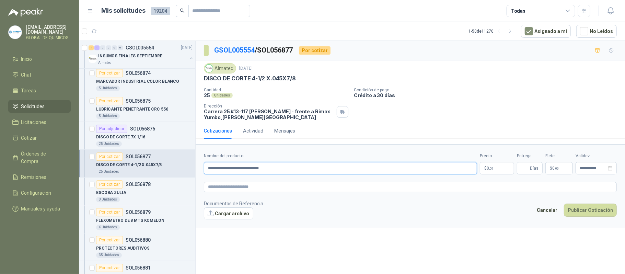
drag, startPoint x: 279, startPoint y: 170, endPoint x: 255, endPoint y: 165, distance: 24.3
click at [204, 158] on div "**********" at bounding box center [340, 164] width 273 height 22
click at [275, 170] on input "**********" at bounding box center [340, 168] width 273 height 12
paste input "**********"
drag, startPoint x: 335, startPoint y: 169, endPoint x: 272, endPoint y: 166, distance: 62.5
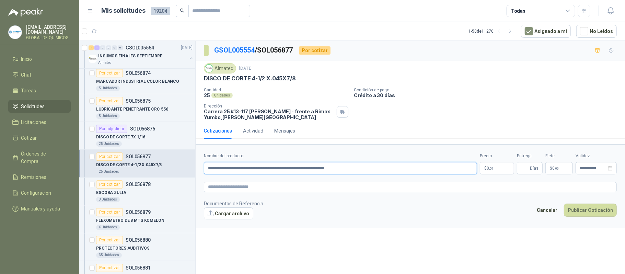
click at [272, 166] on input "**********" at bounding box center [340, 168] width 273 height 12
type input "**********"
click at [488, 169] on body "globaldequimicos@gmail.com GLOBAL DE QUIMICOS Inicio Chat Tareas Solicitudes Li…" at bounding box center [312, 137] width 625 height 274
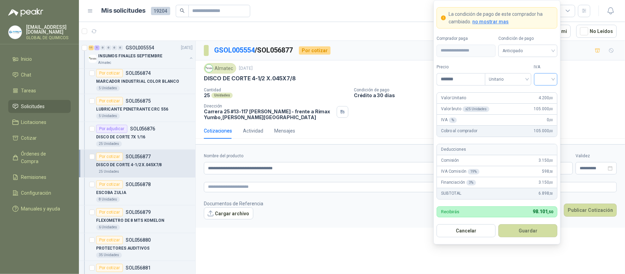
type input "*******"
click at [552, 80] on input "search" at bounding box center [545, 78] width 15 height 10
click at [546, 94] on div "19%" at bounding box center [545, 93] width 13 height 8
click at [526, 232] on button "Guardar" at bounding box center [527, 230] width 59 height 13
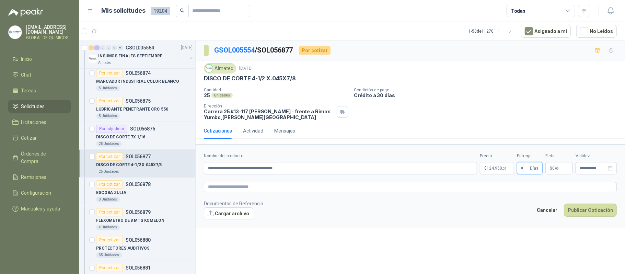
type input "*"
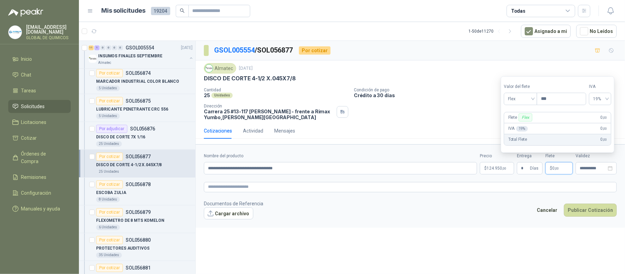
click at [563, 170] on p "$ 0 ,00" at bounding box center [558, 168] width 27 height 12
click at [513, 102] on span "Flex" at bounding box center [520, 99] width 25 height 10
click at [520, 127] on div "Incluido" at bounding box center [521, 124] width 24 height 8
click at [575, 212] on button "Publicar Cotización" at bounding box center [589, 209] width 53 height 13
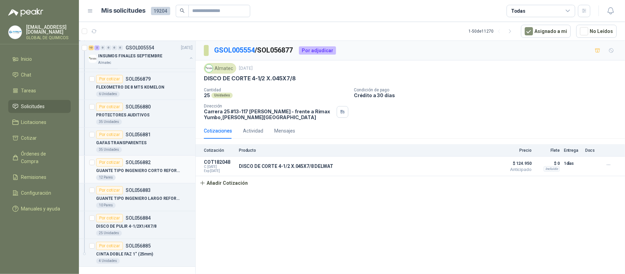
scroll to position [1509, 0]
click at [150, 223] on p "DISCO DE PULIR 4-1/2X1/4X7/8" at bounding box center [126, 226] width 60 height 7
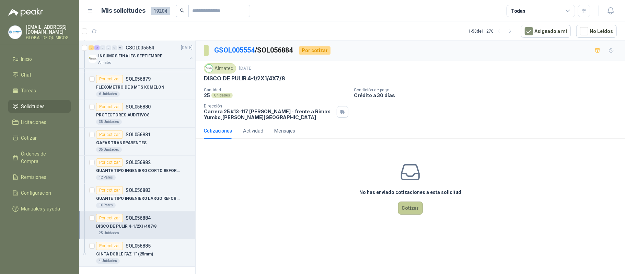
click at [408, 210] on button "Cotizar" at bounding box center [410, 207] width 25 height 13
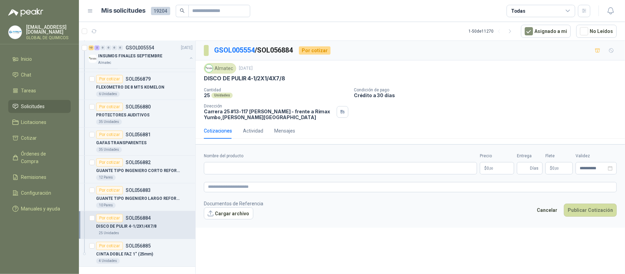
click at [255, 79] on p "DISCO DE PULIR 4-1/2X1/4X7/8" at bounding box center [244, 78] width 81 height 7
copy p "DISCO DE PULIR 4-1/2X1/4X7/8"
click at [236, 174] on input "Nombre del producto" at bounding box center [340, 168] width 273 height 12
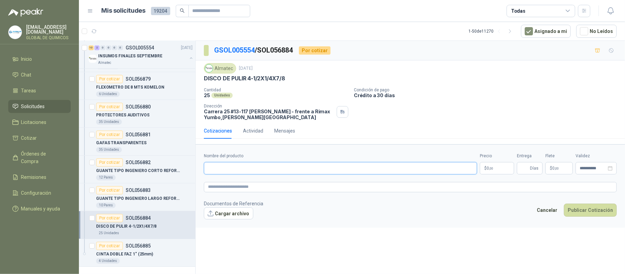
paste input "**********"
type input "**********"
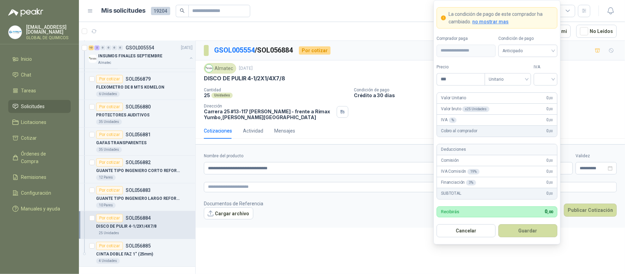
click at [501, 167] on body "globaldequimicos@gmail.com GLOBAL DE QUIMICOS Inicio Chat Tareas Solicitudes Li…" at bounding box center [312, 137] width 625 height 274
type input "*******"
click at [543, 80] on input "search" at bounding box center [545, 78] width 15 height 10
click at [547, 88] on div "19%" at bounding box center [545, 92] width 21 height 11
click at [528, 228] on button "Guardar" at bounding box center [527, 230] width 59 height 13
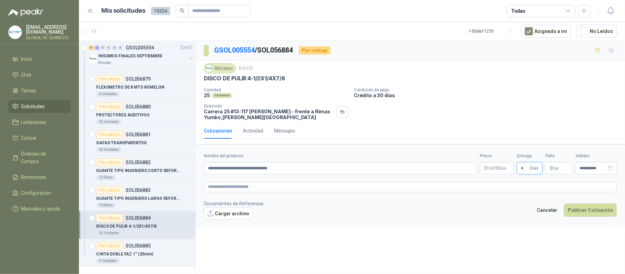
type input "*"
click at [555, 173] on p "$ 0 ,00" at bounding box center [558, 168] width 27 height 12
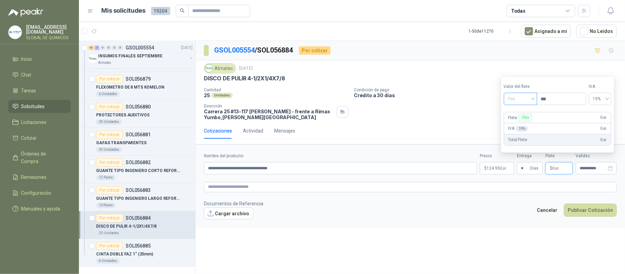
click at [516, 104] on span "Flex" at bounding box center [520, 99] width 25 height 10
click at [516, 124] on div "Incluido" at bounding box center [521, 124] width 24 height 8
click at [577, 208] on button "Publicar Cotización" at bounding box center [589, 209] width 53 height 13
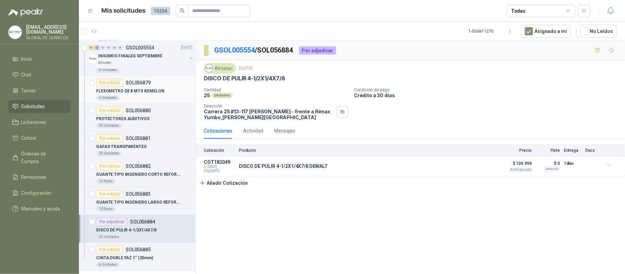
scroll to position [1509, 0]
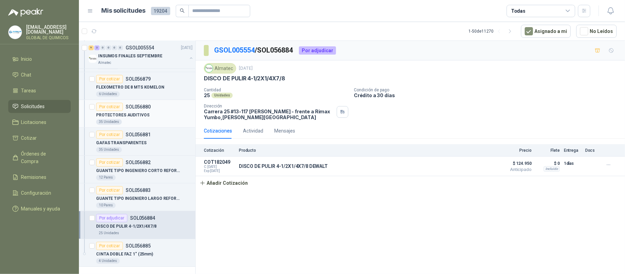
click at [153, 111] on div "PROTECTORES AUDITIVOS" at bounding box center [144, 115] width 96 height 8
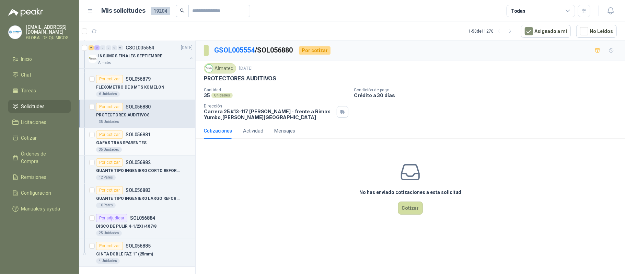
click at [142, 140] on p "GAFAS TRANSPARENTES" at bounding box center [121, 143] width 50 height 7
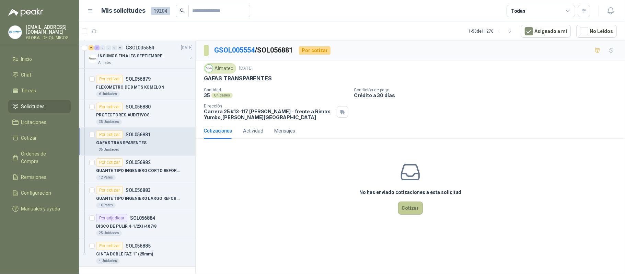
click at [407, 211] on button "Cotizar" at bounding box center [410, 207] width 25 height 13
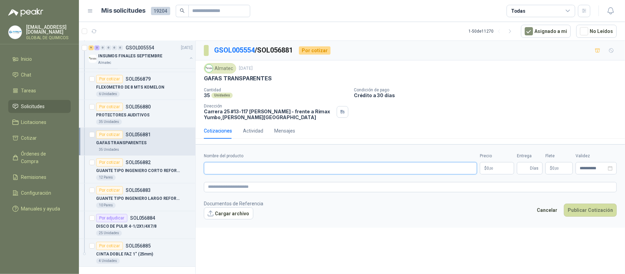
click at [237, 164] on input "Nombre del producto" at bounding box center [340, 168] width 273 height 12
paste input "**********"
click at [236, 218] on button "Cargar archivo" at bounding box center [228, 213] width 49 height 12
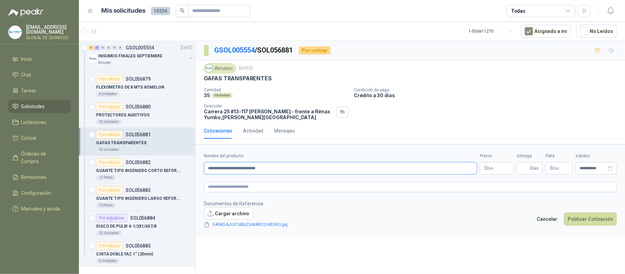
click at [303, 165] on input "**********" at bounding box center [340, 168] width 273 height 12
type input "**********"
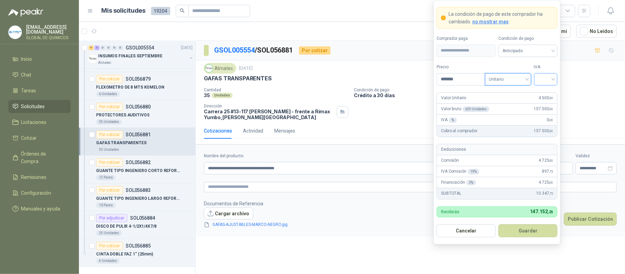
click at [547, 83] on span at bounding box center [545, 79] width 15 height 12
click at [548, 91] on div "19%" at bounding box center [545, 93] width 13 height 8
click at [476, 77] on input "*******" at bounding box center [461, 79] width 48 height 12
click at [482, 77] on input "*******" at bounding box center [461, 79] width 48 height 12
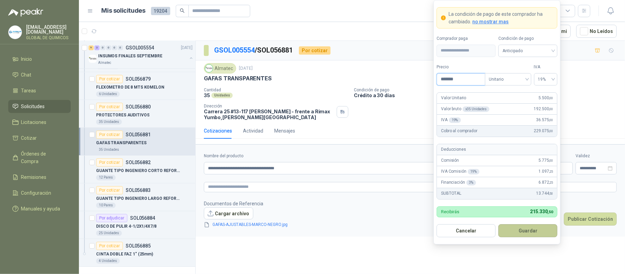
type input "*******"
click at [530, 228] on button "Guardar" at bounding box center [527, 230] width 59 height 13
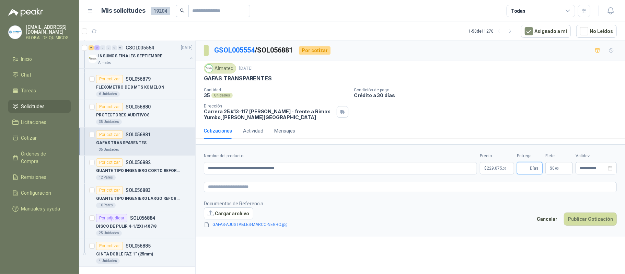
click at [528, 169] on input "Entrega" at bounding box center [525, 168] width 8 height 12
type input "*"
click at [555, 170] on span ",00" at bounding box center [556, 168] width 4 height 4
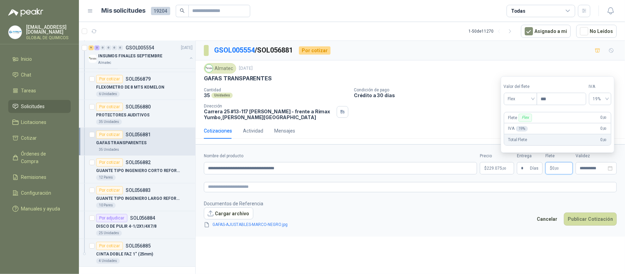
click at [517, 91] on div "Valor del flete Flex" at bounding box center [519, 94] width 33 height 22
click at [519, 102] on span "Flex" at bounding box center [520, 99] width 25 height 10
click at [524, 125] on div "Incluido" at bounding box center [521, 124] width 24 height 8
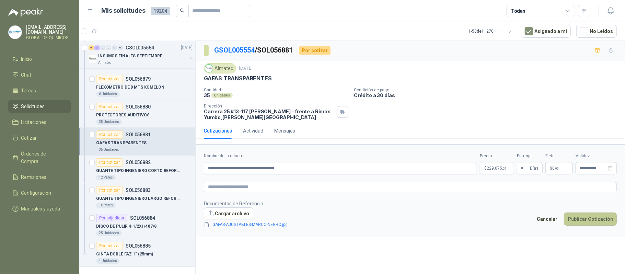
click at [589, 221] on button "Publicar Cotización" at bounding box center [589, 218] width 53 height 13
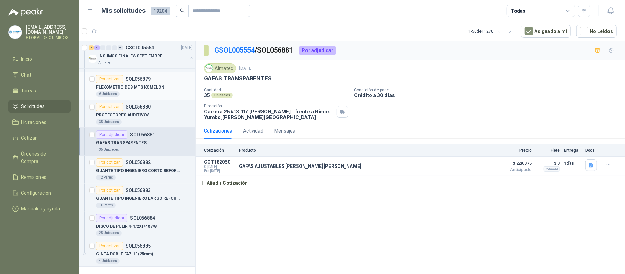
scroll to position [1417, 0]
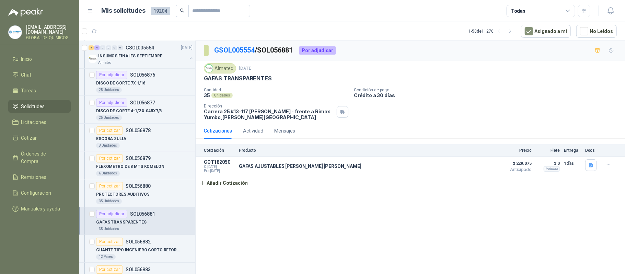
click at [28, 104] on span "Solicitudes" at bounding box center [33, 107] width 24 height 8
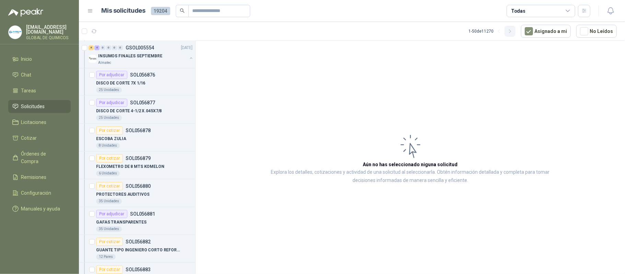
click at [512, 32] on icon "button" at bounding box center [510, 31] width 6 height 6
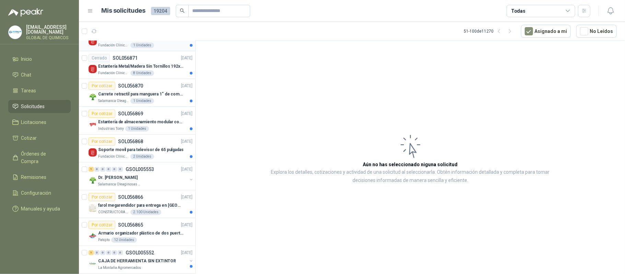
scroll to position [46, 0]
click at [142, 94] on p "Carrete retractil para manguera 1" de combustible" at bounding box center [140, 94] width 85 height 7
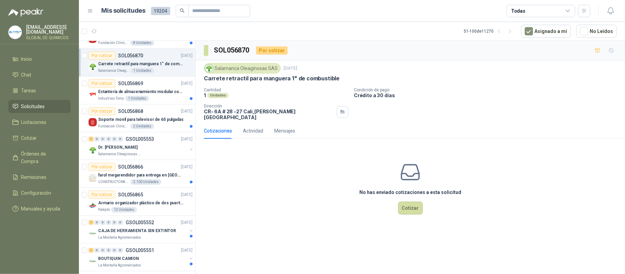
scroll to position [91, 0]
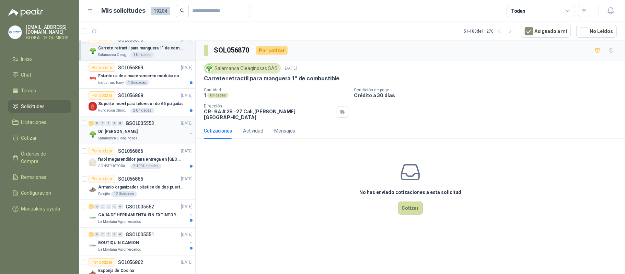
click at [152, 132] on div "Dr. Eduardo" at bounding box center [142, 131] width 89 height 8
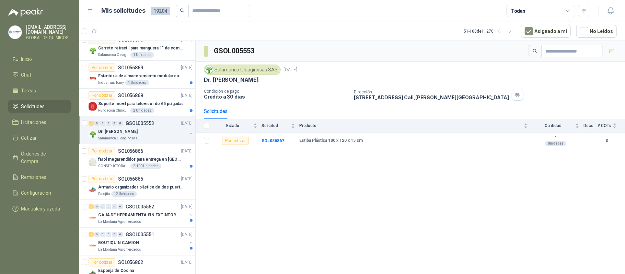
click at [152, 132] on div "Dr. Eduardo" at bounding box center [142, 131] width 89 height 8
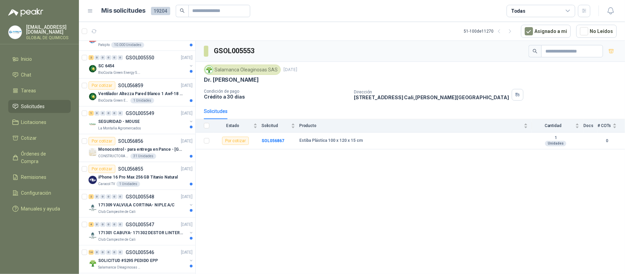
scroll to position [366, 0]
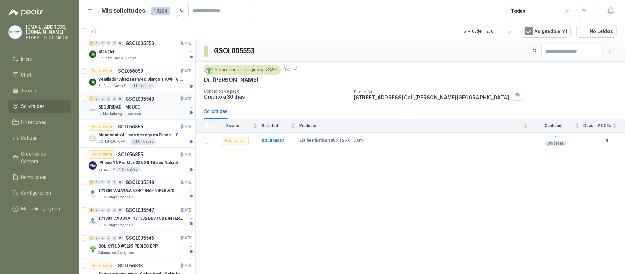
click at [188, 109] on button "button" at bounding box center [190, 106] width 5 height 5
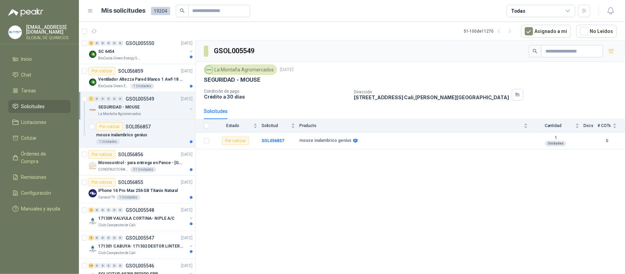
click at [188, 109] on button "button" at bounding box center [190, 108] width 5 height 5
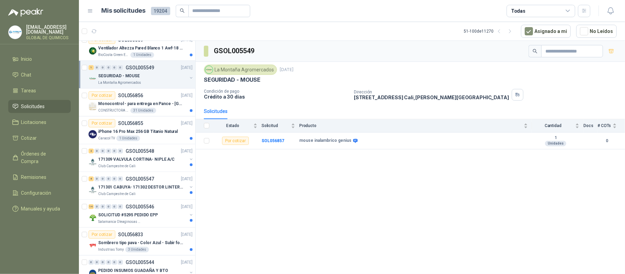
scroll to position [412, 0]
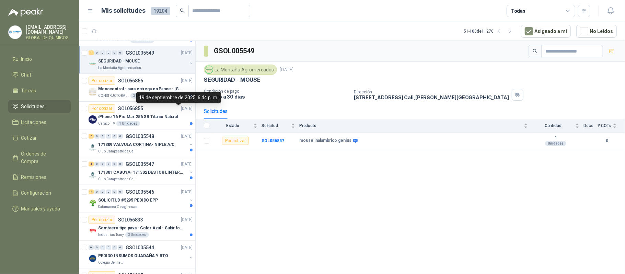
click at [174, 94] on div "19 de septiembre de 2025, 6:44 p. m." at bounding box center [178, 98] width 85 height 12
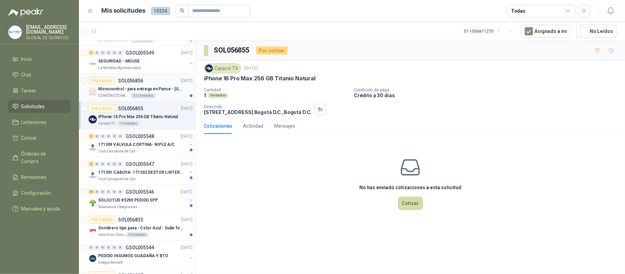
click at [155, 95] on div "CONSTRUCTORA GRUPO FIP 31 Unidades" at bounding box center [145, 95] width 94 height 5
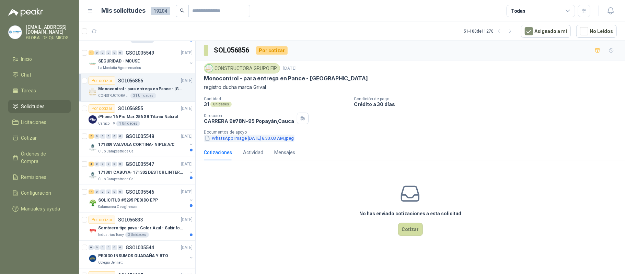
click at [236, 139] on button "WhatsApp Image 2025-09-20 at 8.33.03 AM.jpeg" at bounding box center [249, 137] width 91 height 7
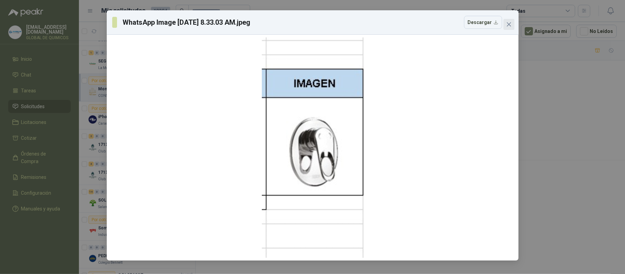
click at [509, 22] on icon "close" at bounding box center [508, 24] width 5 height 5
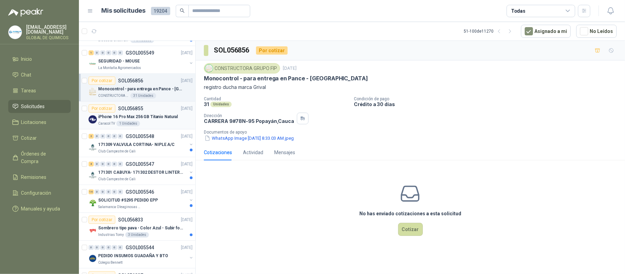
scroll to position [457, 0]
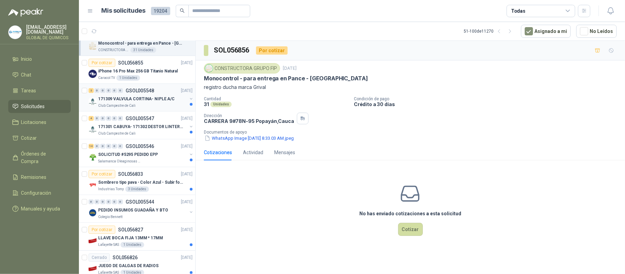
click at [174, 103] on div "171309 VALVULA CORTINA- NIPLE A/C" at bounding box center [142, 99] width 89 height 8
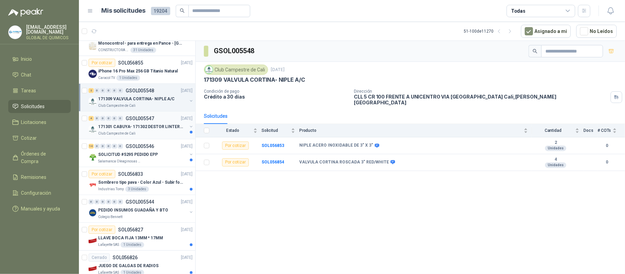
click at [158, 130] on p "171301 CABUYA- 171302 DESTOR LINTER- 171305 PINZA" at bounding box center [140, 126] width 85 height 7
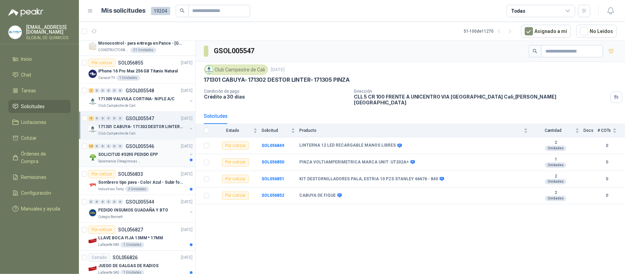
click at [157, 156] on div "SOLICITUD #5295 PEDIDO EPP" at bounding box center [142, 154] width 89 height 8
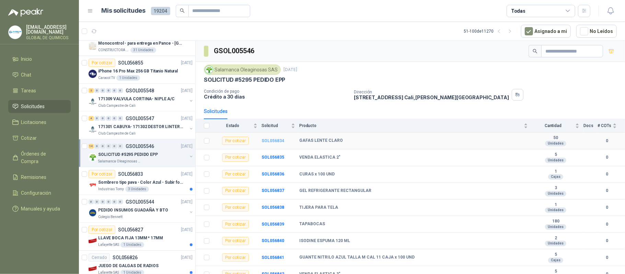
click at [267, 143] on b "SOL056834" at bounding box center [272, 140] width 23 height 5
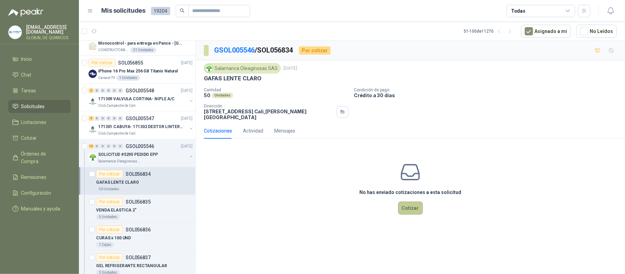
click at [412, 207] on button "Cotizar" at bounding box center [410, 207] width 25 height 13
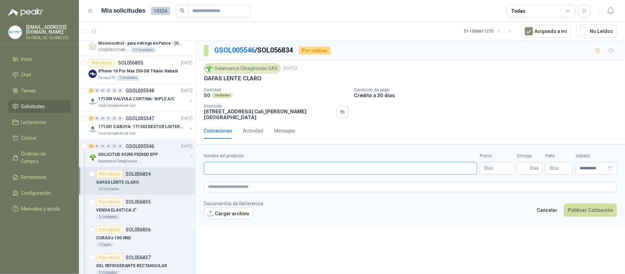
click at [265, 164] on input "Nombre del producto" at bounding box center [340, 168] width 273 height 12
paste input "**********"
type input "**********"
click at [246, 209] on button "Cargar archivo" at bounding box center [228, 213] width 49 height 12
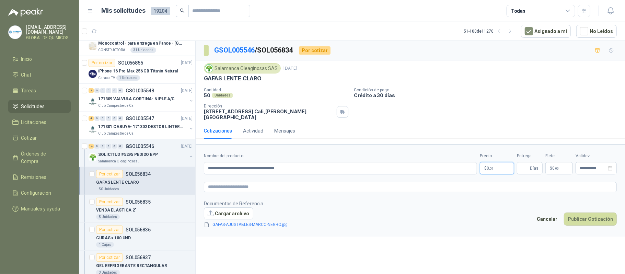
click at [494, 164] on body "globaldequimicos@gmail.com GLOBAL DE QUIMICOS Inicio Chat Tareas Solicitudes Li…" at bounding box center [312, 137] width 625 height 274
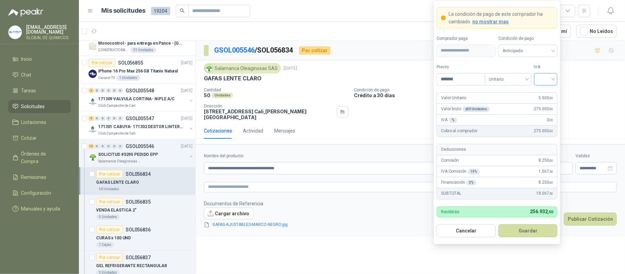
type input "*******"
click at [549, 80] on input "search" at bounding box center [545, 78] width 15 height 10
click at [549, 92] on div "19%" at bounding box center [545, 93] width 13 height 8
click at [534, 234] on button "Guardar" at bounding box center [527, 230] width 59 height 13
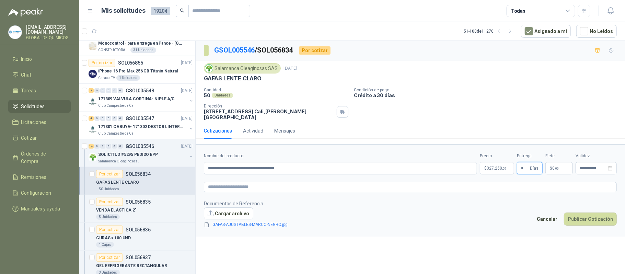
type input "*"
click at [551, 166] on span "$" at bounding box center [550, 168] width 2 height 4
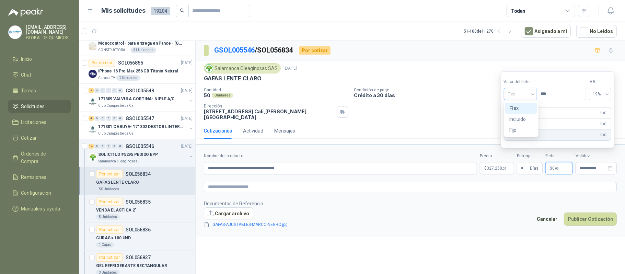
click at [528, 95] on span "Flex" at bounding box center [520, 94] width 25 height 10
click at [525, 107] on div "Flex" at bounding box center [521, 108] width 24 height 8
click at [592, 212] on button "Publicar Cotización" at bounding box center [589, 218] width 53 height 13
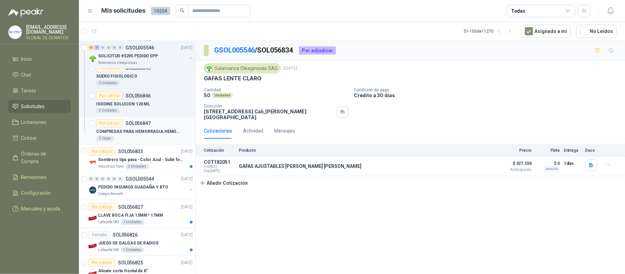
scroll to position [914, 0]
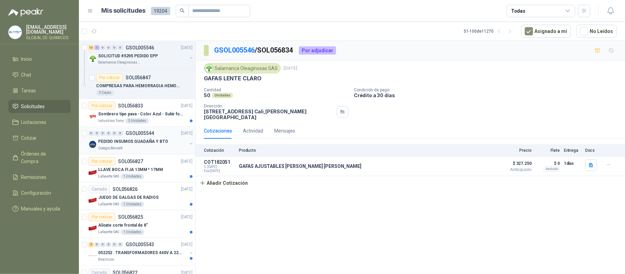
click at [178, 146] on div "PEDIDO INSUMOS GUADAÑA Y BTO" at bounding box center [142, 142] width 89 height 8
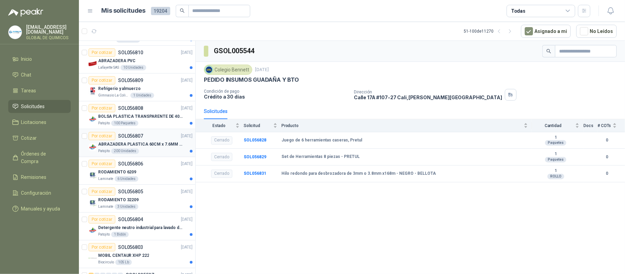
scroll to position [1280, 0]
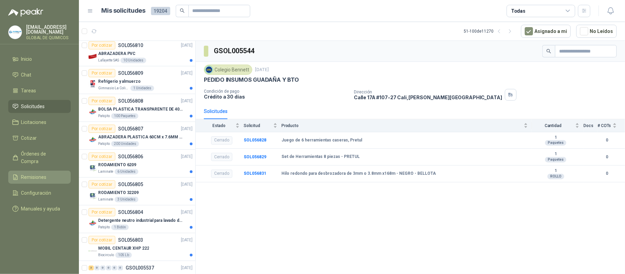
click at [41, 173] on span "Remisiones" at bounding box center [33, 177] width 25 height 8
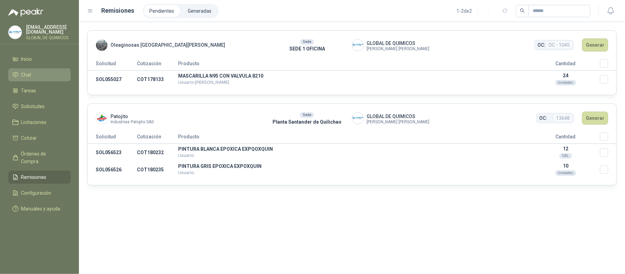
click at [35, 74] on li "Chat" at bounding box center [39, 75] width 54 height 8
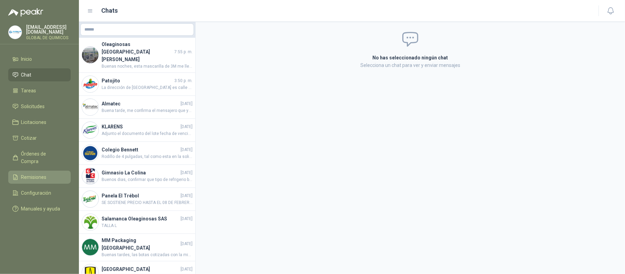
click at [43, 173] on span "Remisiones" at bounding box center [33, 177] width 25 height 8
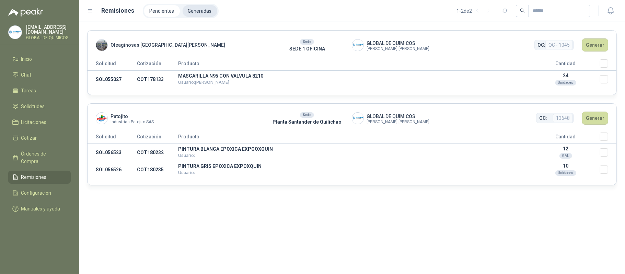
click at [203, 10] on li "Generadas" at bounding box center [199, 11] width 35 height 12
